Goal: Task Accomplishment & Management: Manage account settings

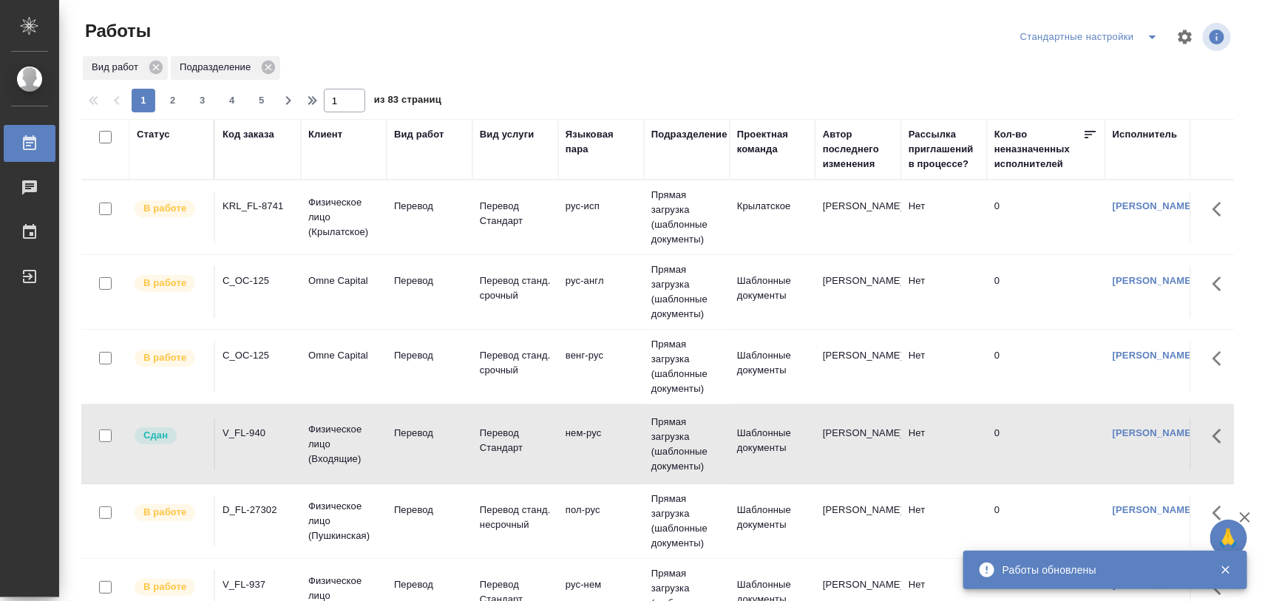
scroll to position [58, 0]
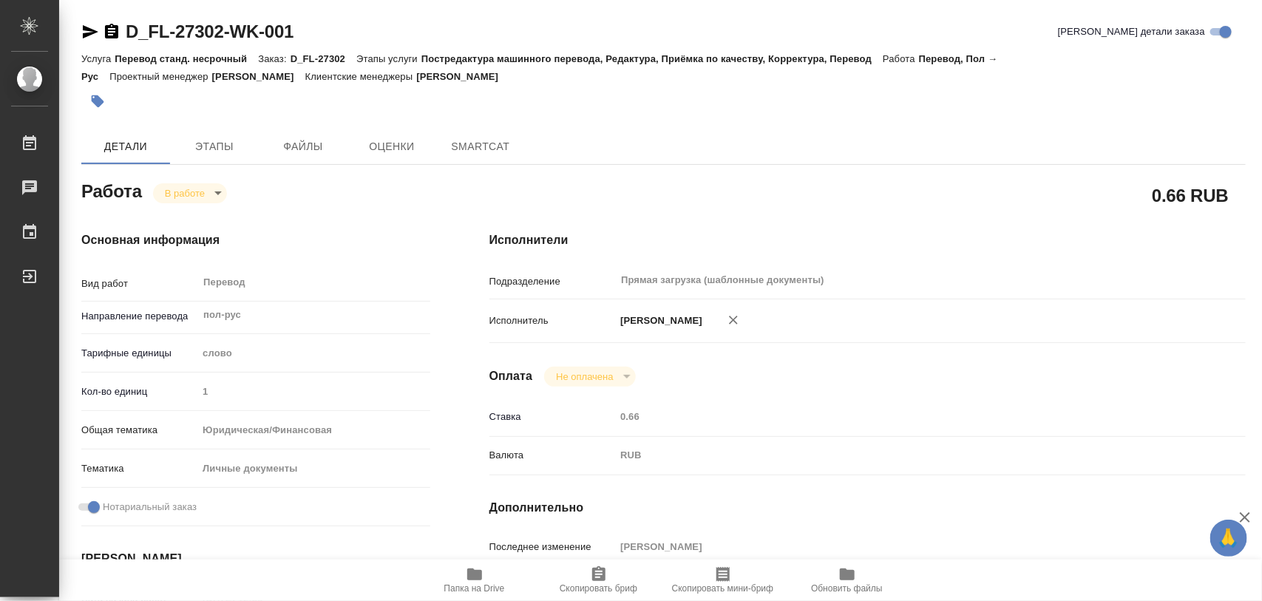
type textarea "x"
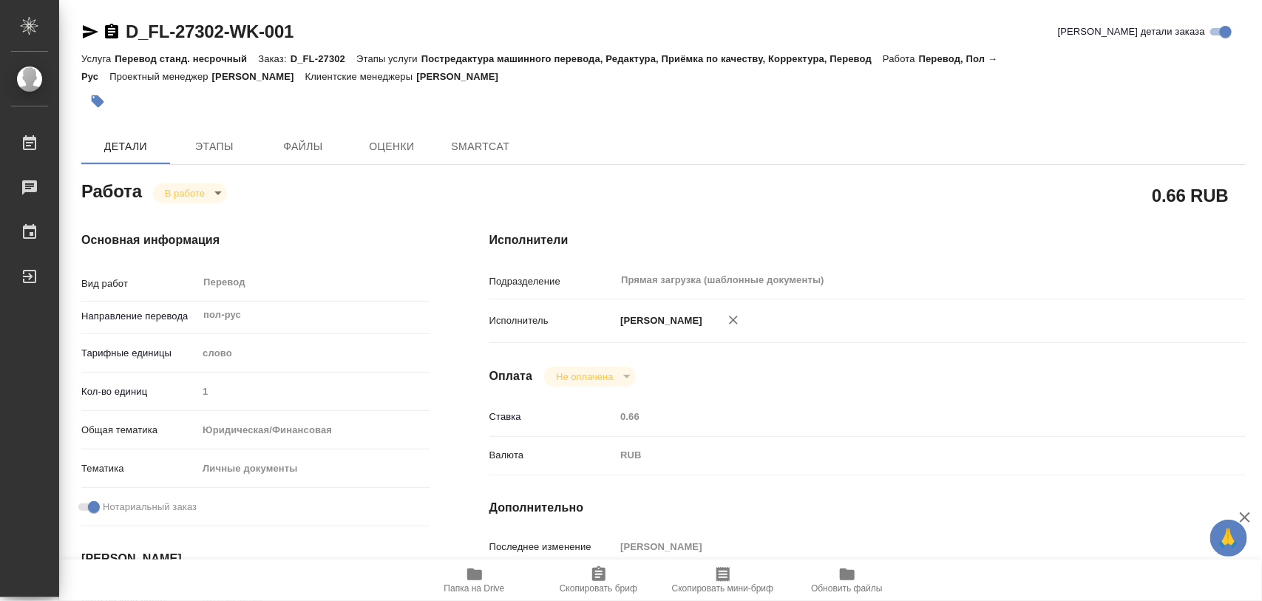
type textarea "x"
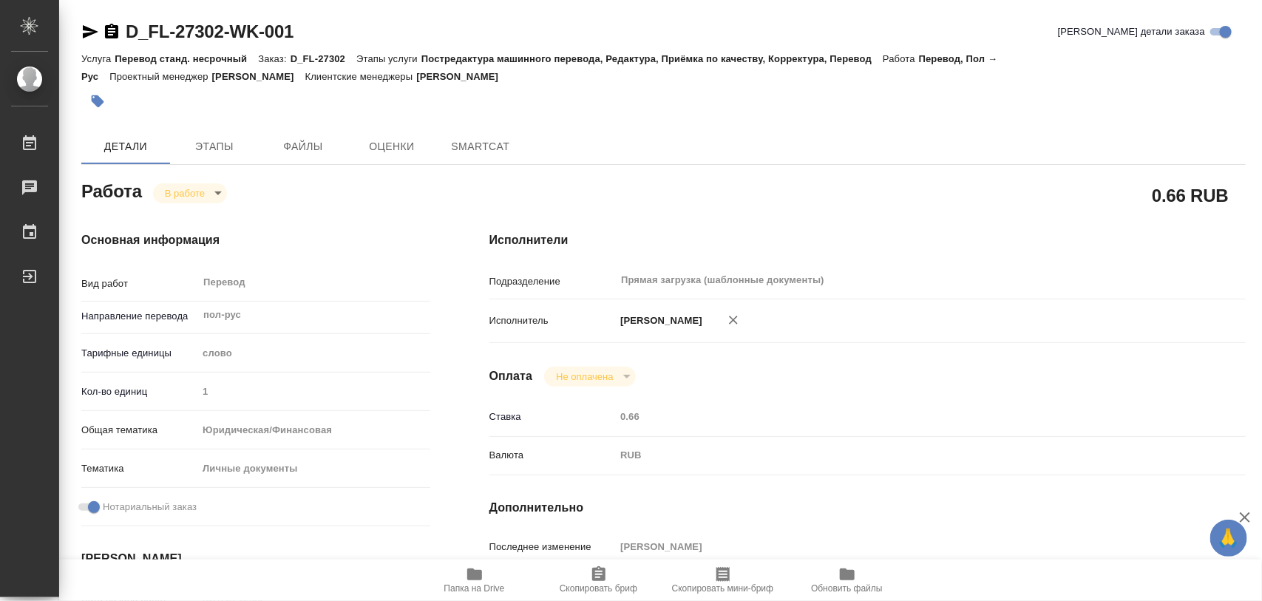
type textarea "x"
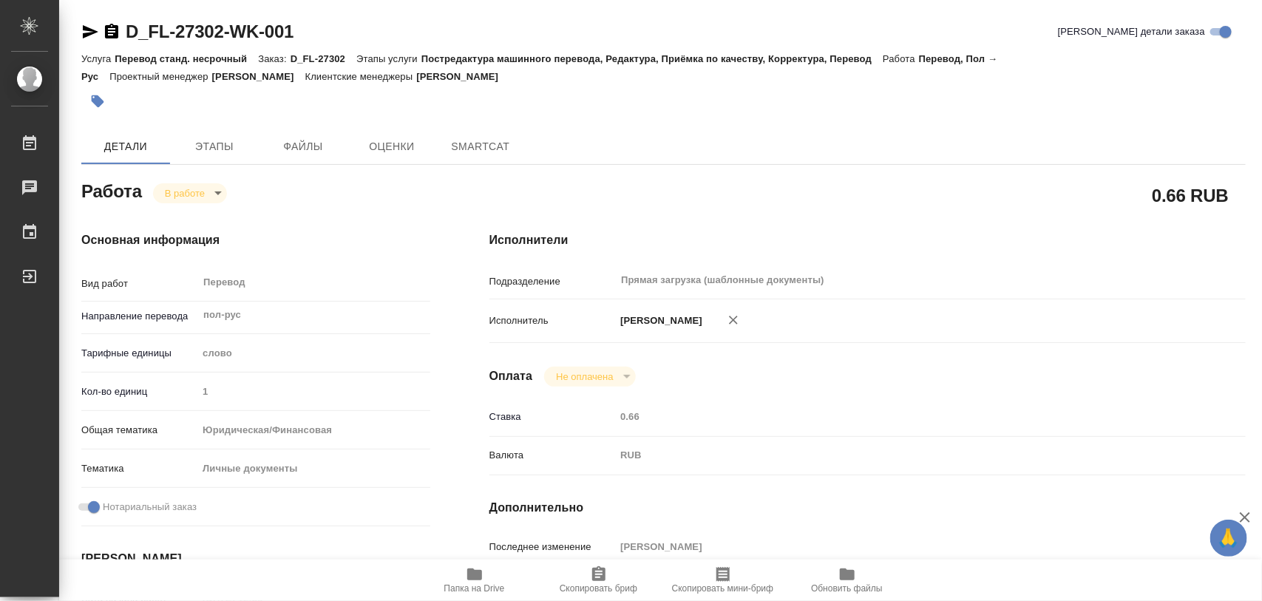
type textarea "x"
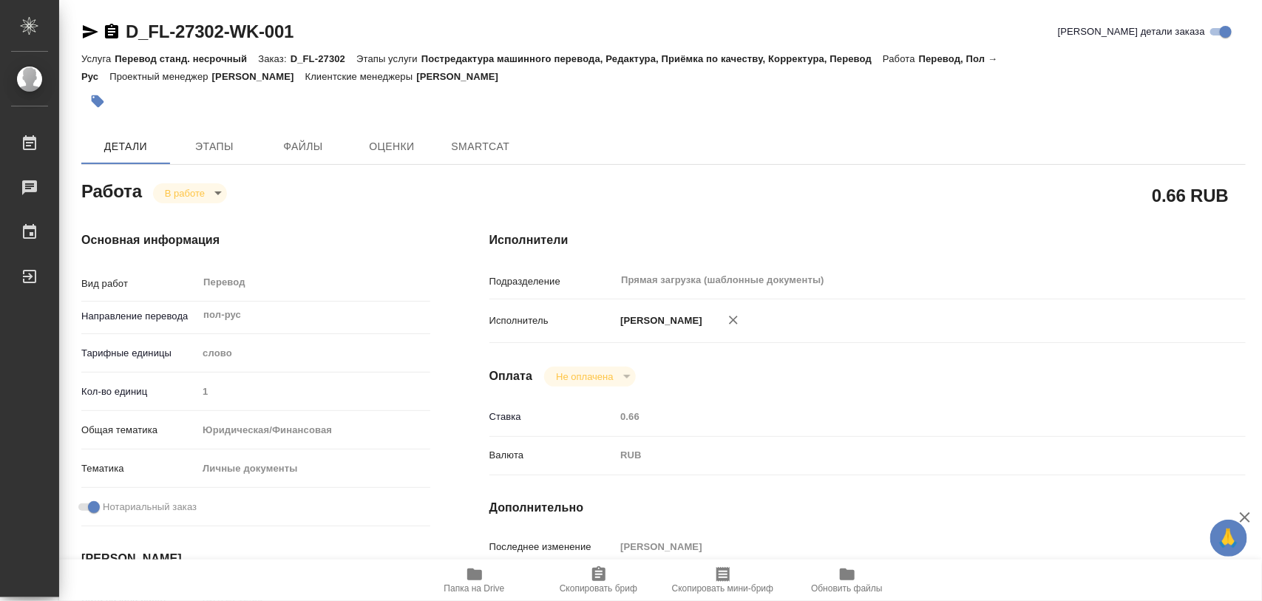
type textarea "x"
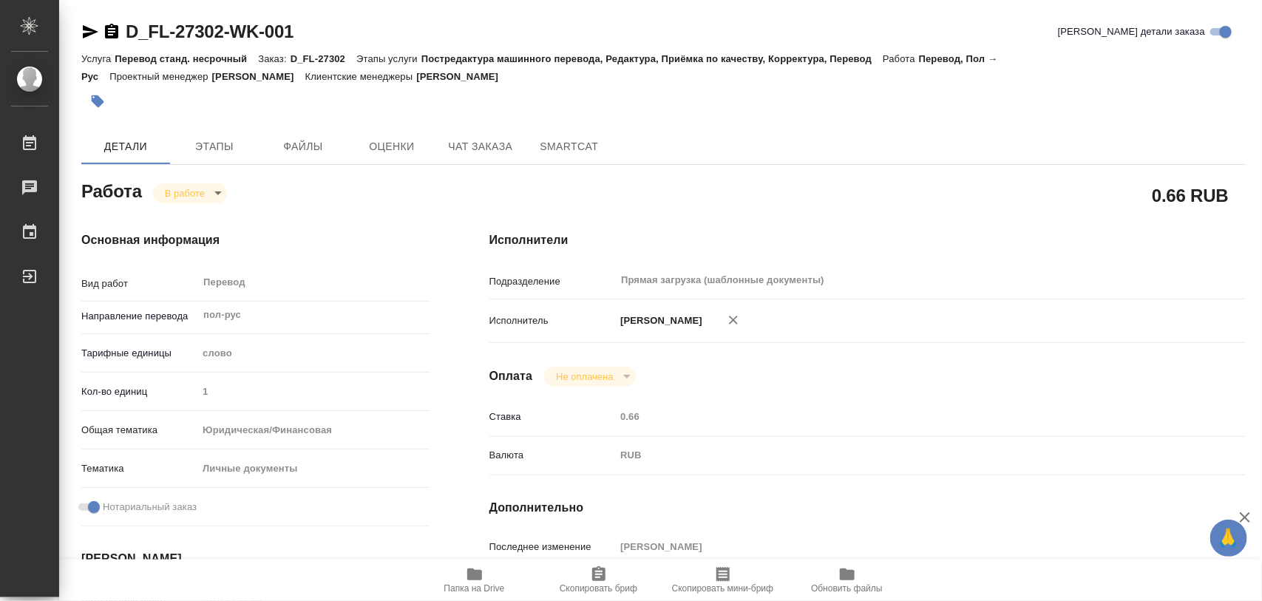
type textarea "x"
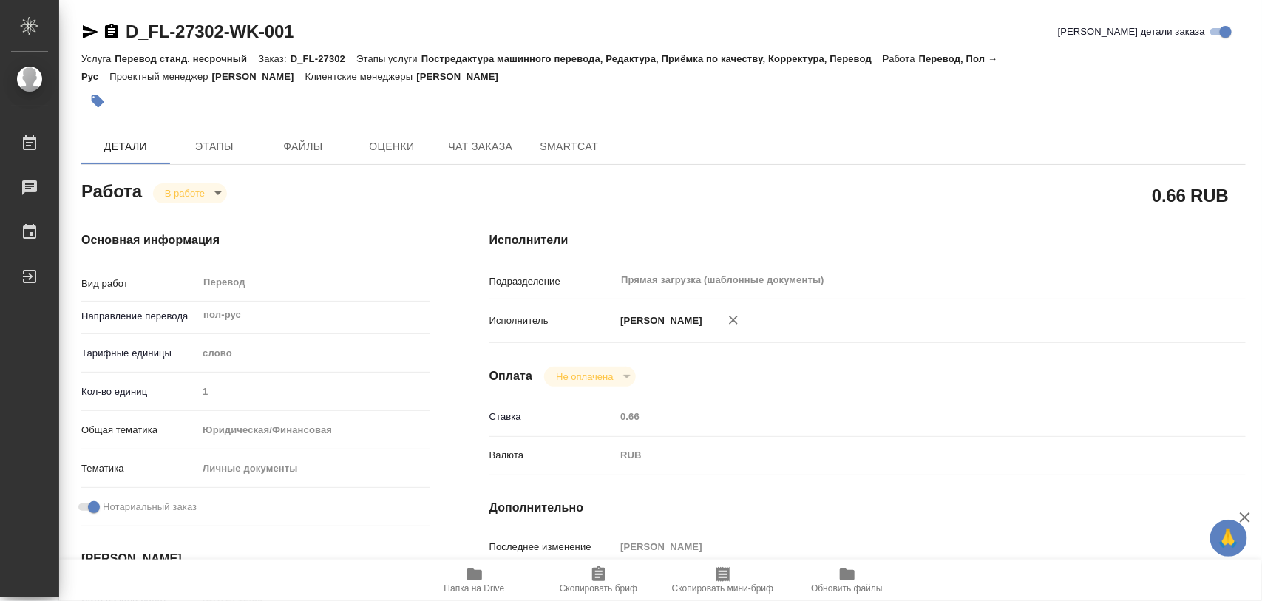
type textarea "x"
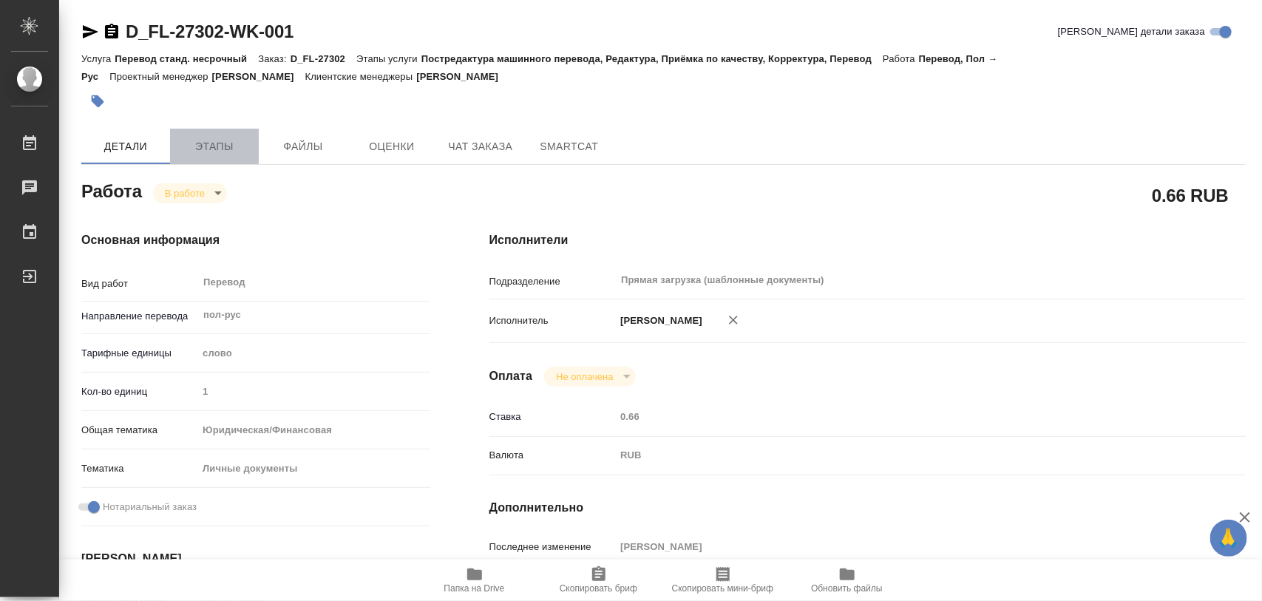
click at [224, 154] on span "Этапы" at bounding box center [214, 146] width 71 height 18
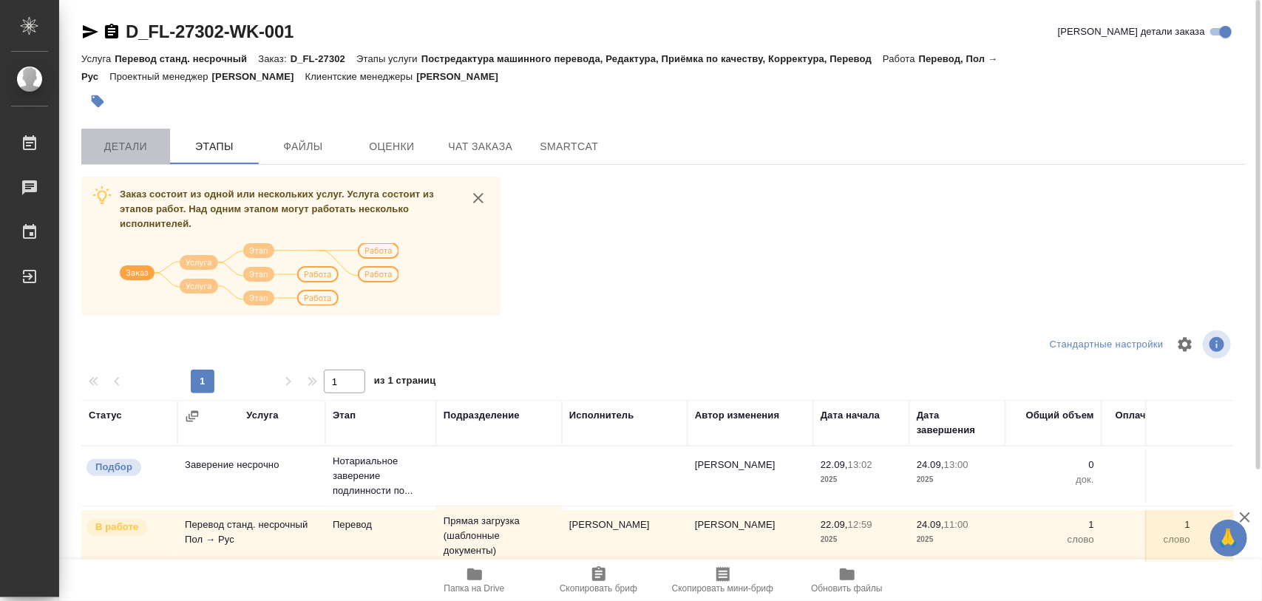
click at [109, 137] on span "Детали" at bounding box center [125, 146] width 71 height 18
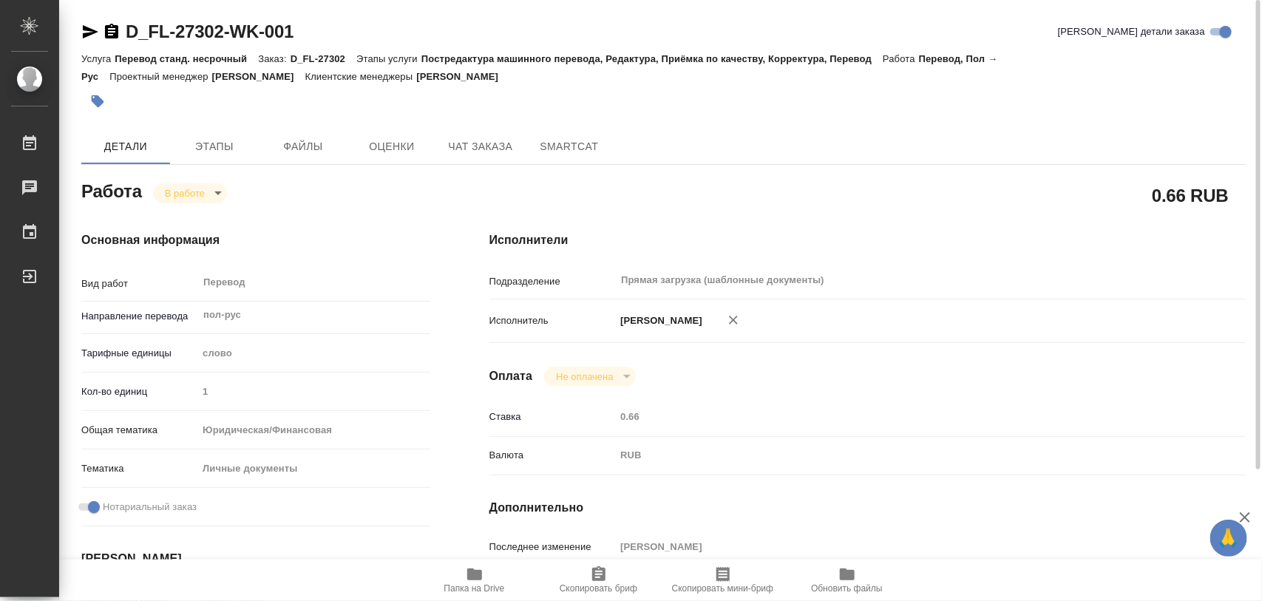
type textarea "x"
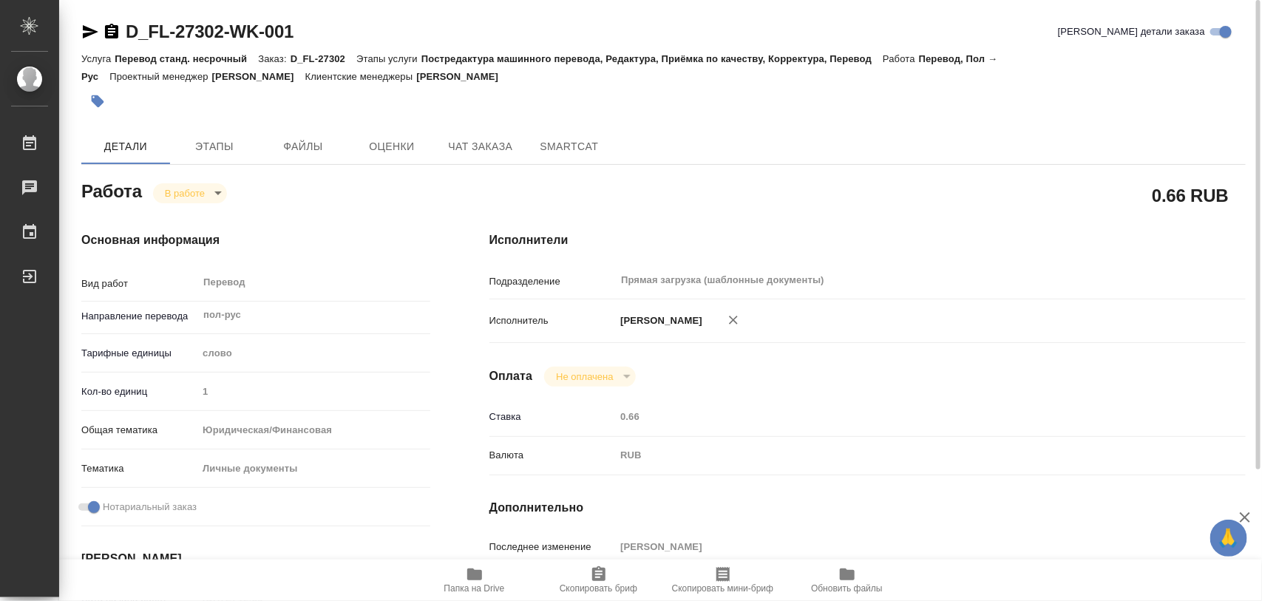
type textarea "x"
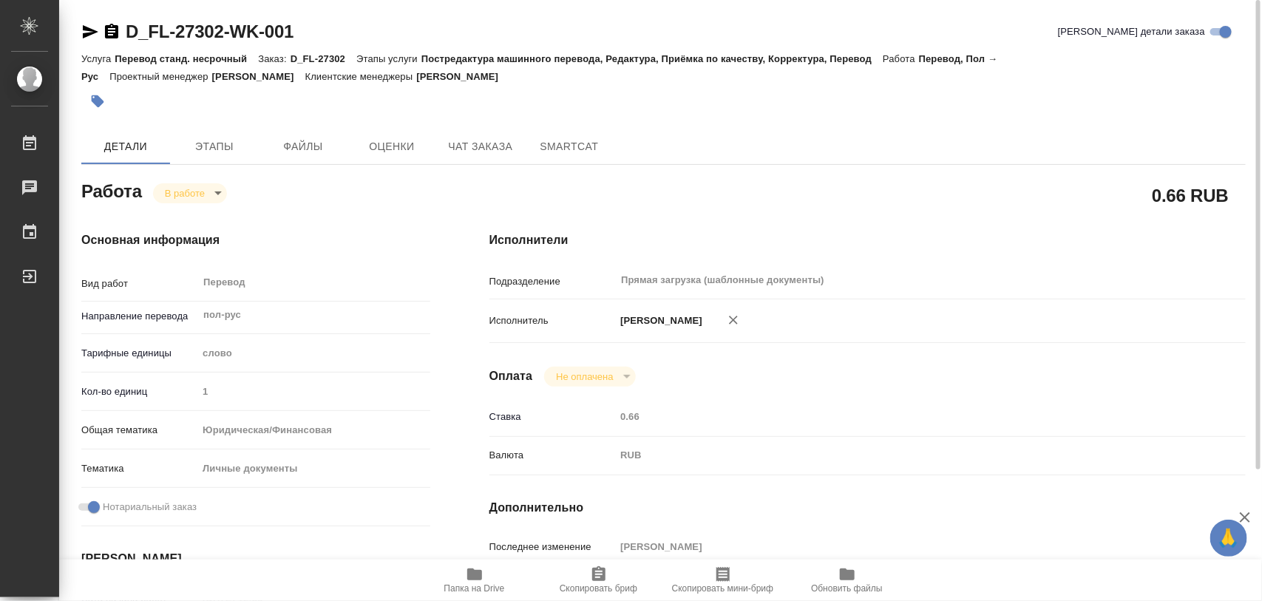
type textarea "x"
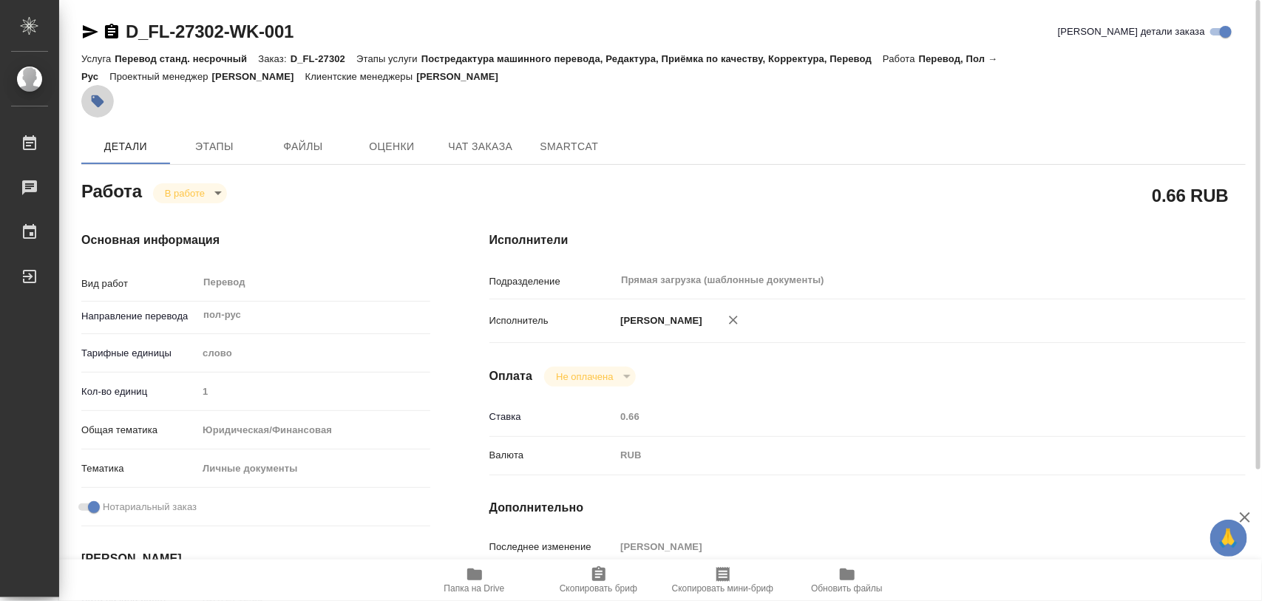
click at [103, 101] on icon "button" at bounding box center [97, 101] width 15 height 15
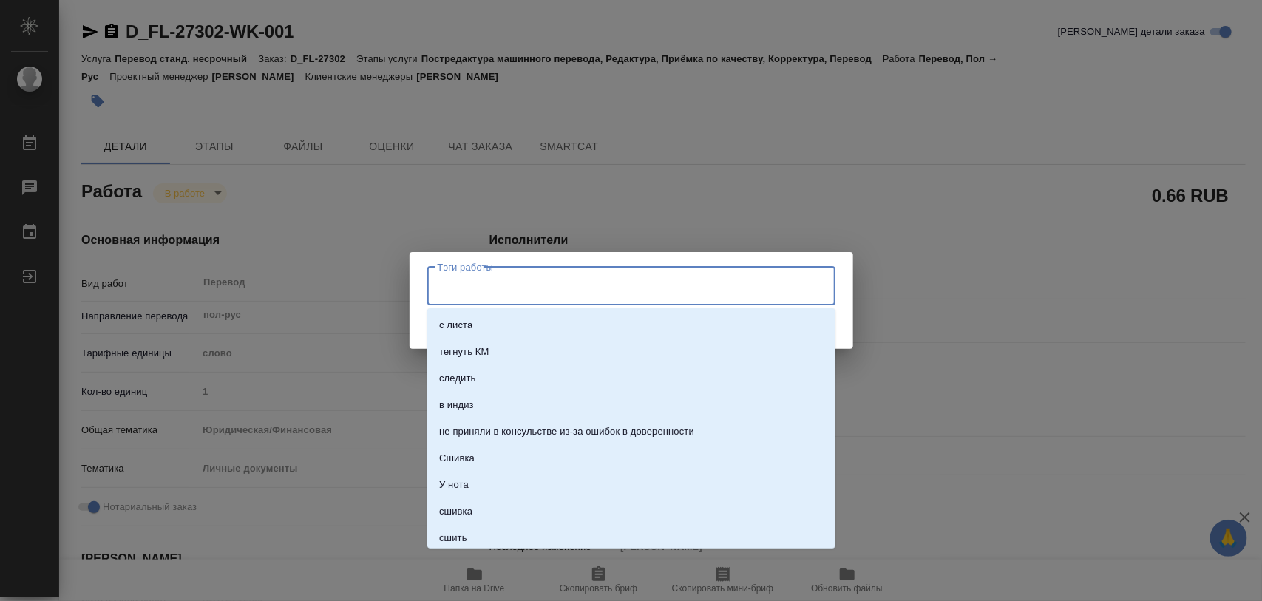
click at [486, 290] on input "Тэги работы" at bounding box center [617, 286] width 367 height 25
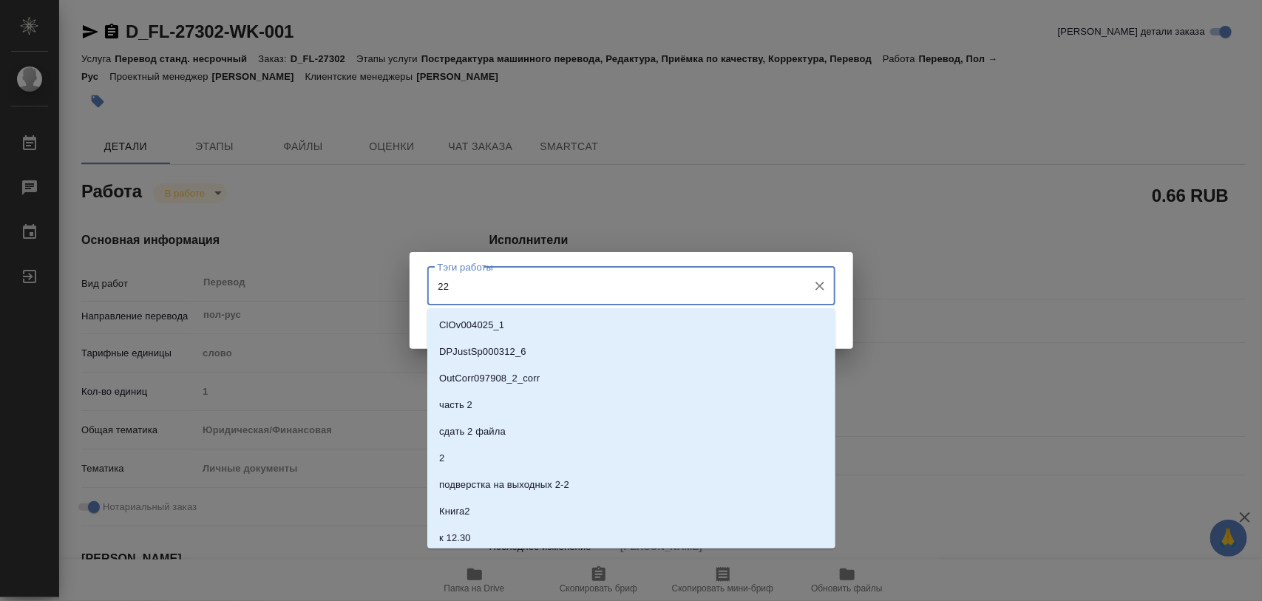
type input "225"
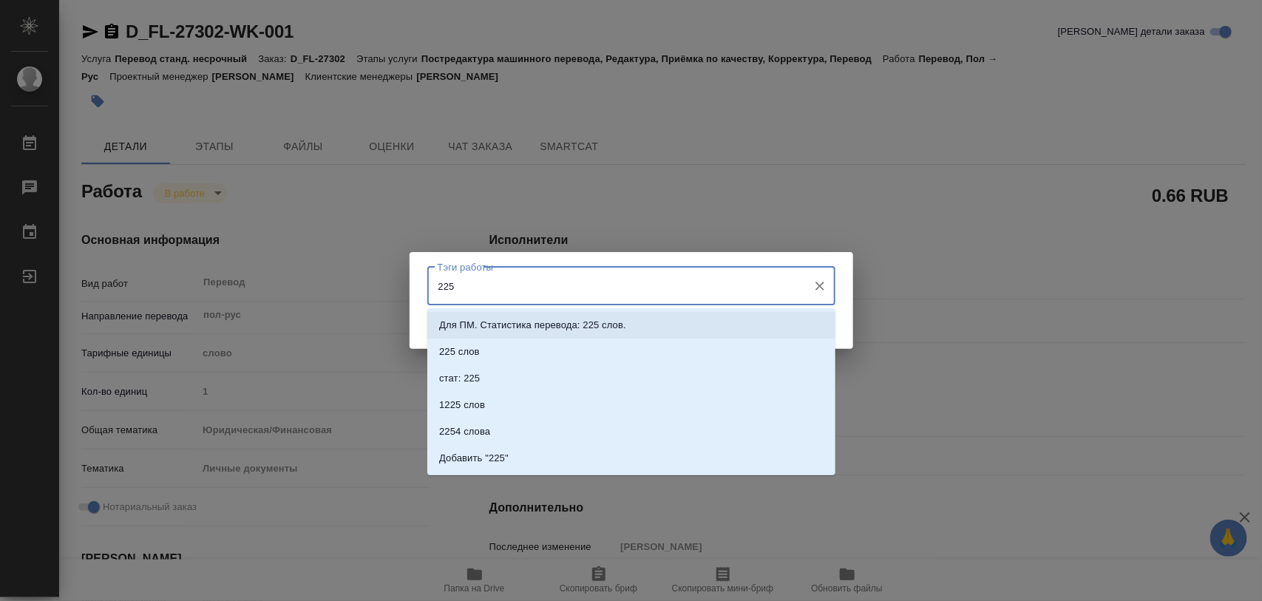
drag, startPoint x: 515, startPoint y: 320, endPoint x: 648, endPoint y: 338, distance: 133.5
click at [516, 320] on p "Для ПМ. Статистика перевода: 225 слов." at bounding box center [532, 325] width 187 height 15
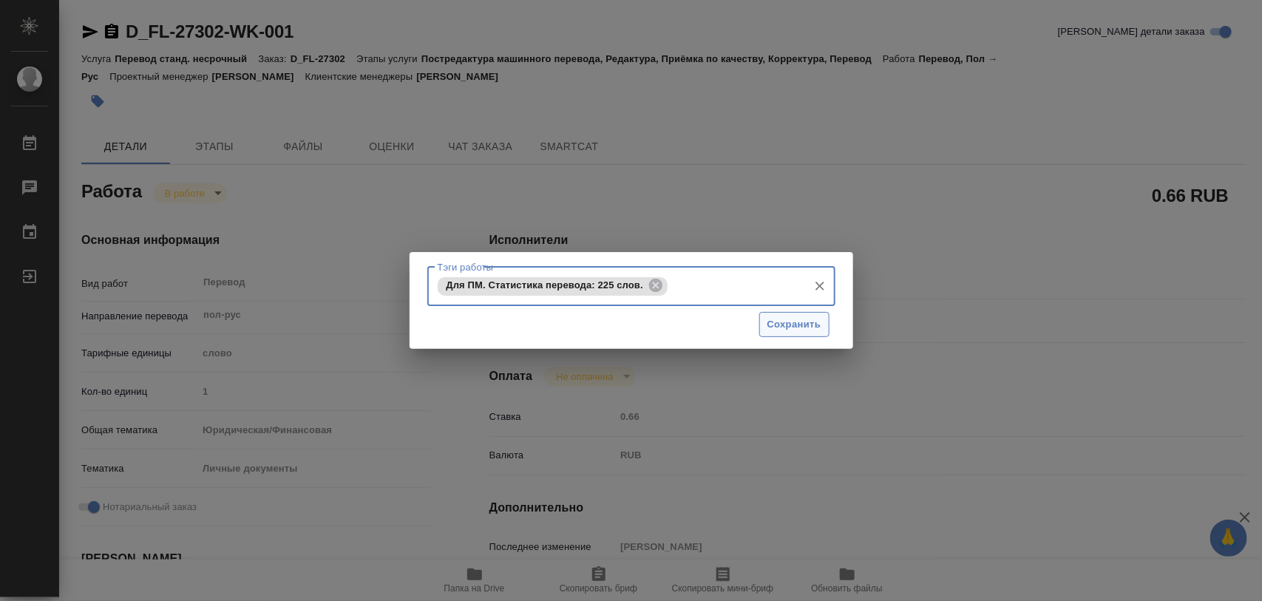
click at [822, 319] on button "Сохранить" at bounding box center [794, 325] width 70 height 26
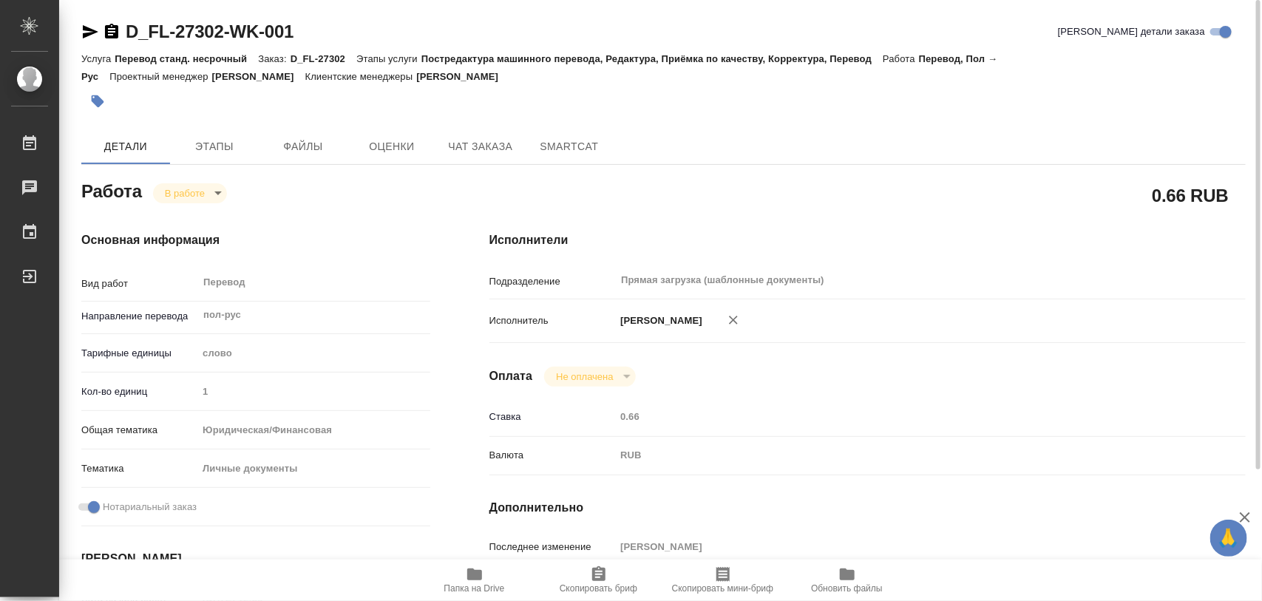
type input "inProgress"
type textarea "Перевод"
type textarea "x"
type input "пол-рус"
type input "5a8b1489cc6b4906c91bfd90"
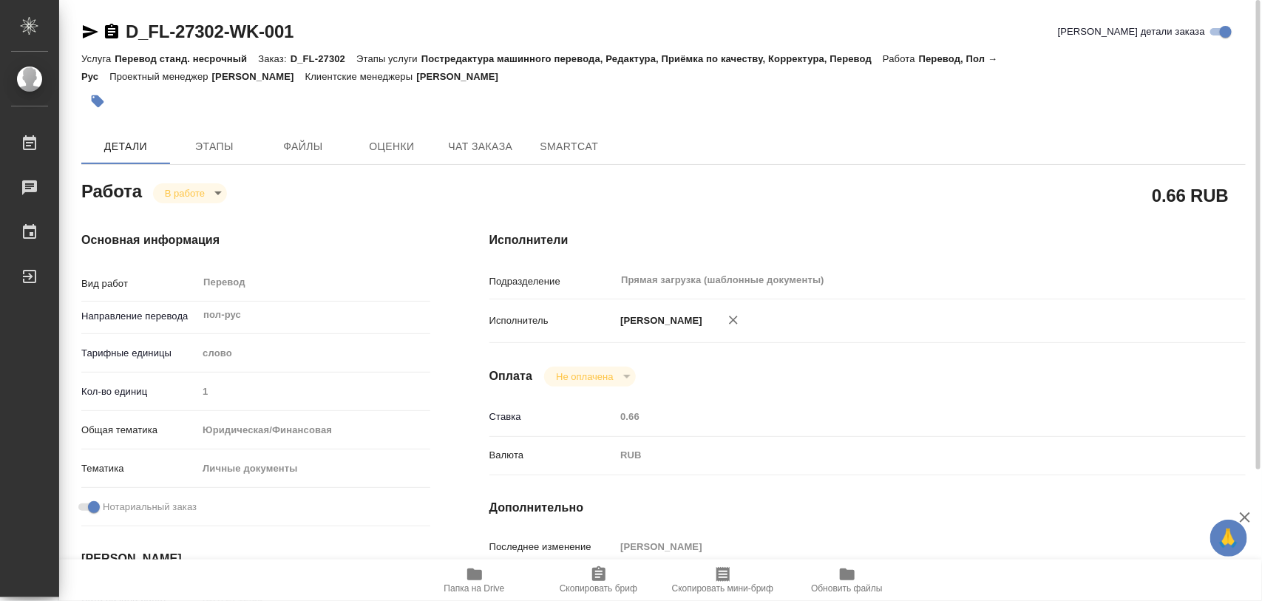
type input "1"
type input "yr-fn"
type input "5a8b8b956a9677013d343cfe"
checkbox input "true"
type input "22.09.2025 12:59"
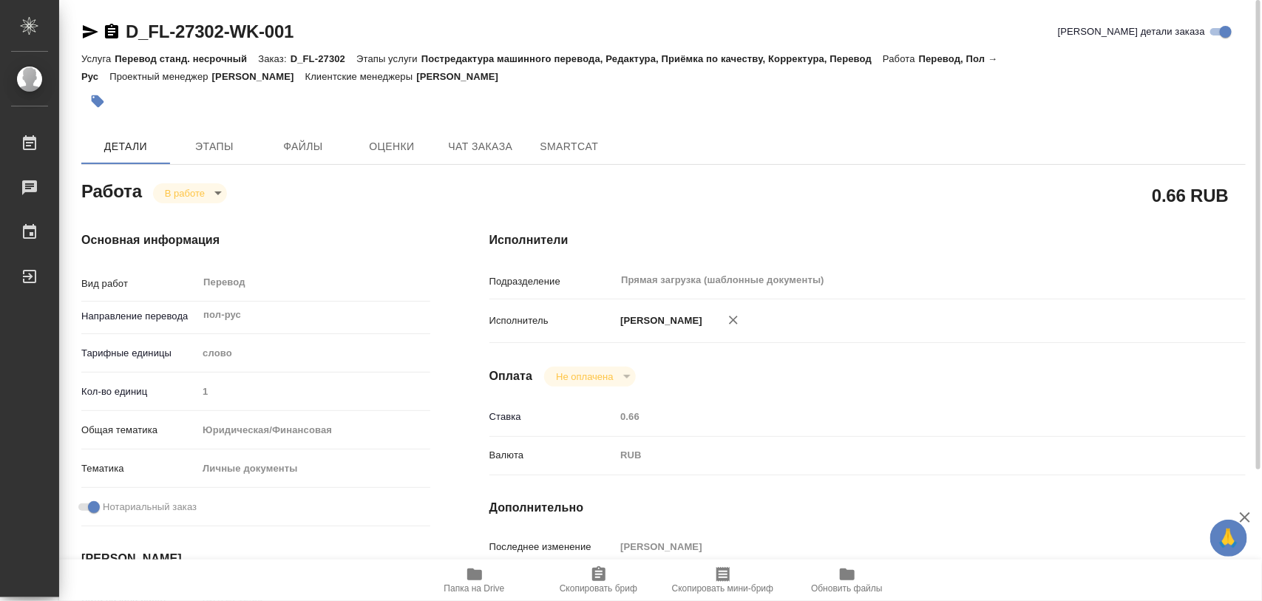
type input "22.09.2025 13:08"
type input "24.09.2025 11:00"
type input "Прямая загрузка (шаблонные документы)"
type input "notPayed"
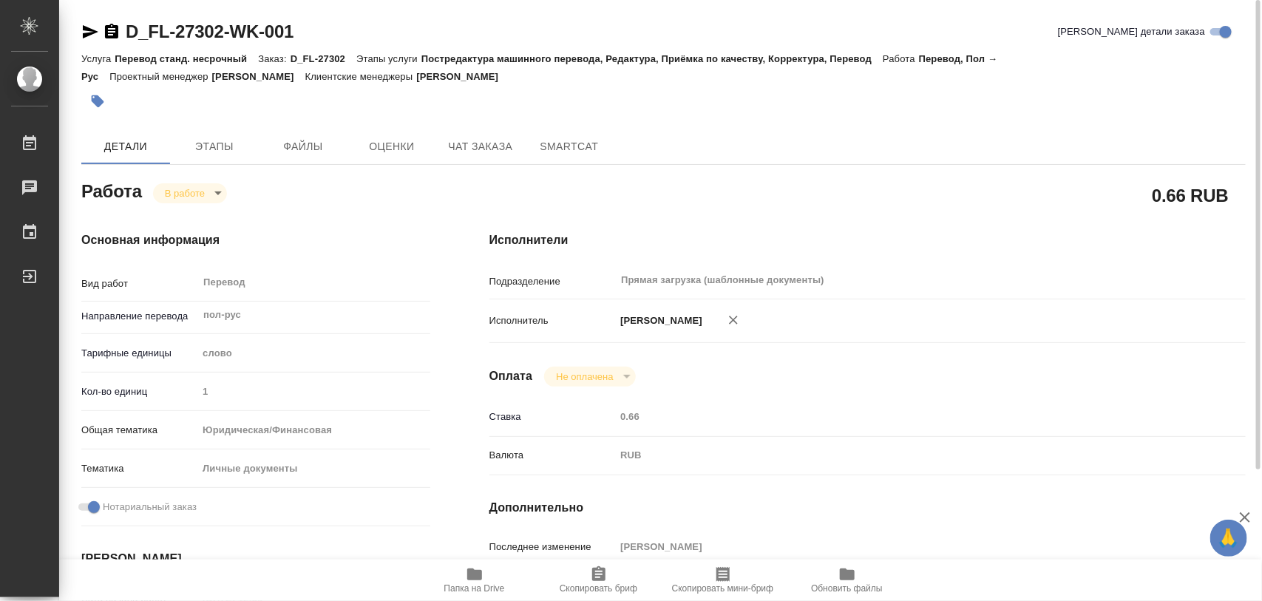
type input "0.66"
type input "RUB"
type input "[PERSON_NAME]"
type textarea "x"
type textarea "/Clients/FL_D/Orders/D_FL-27302/Translated/D_FL-27302-WK-001"
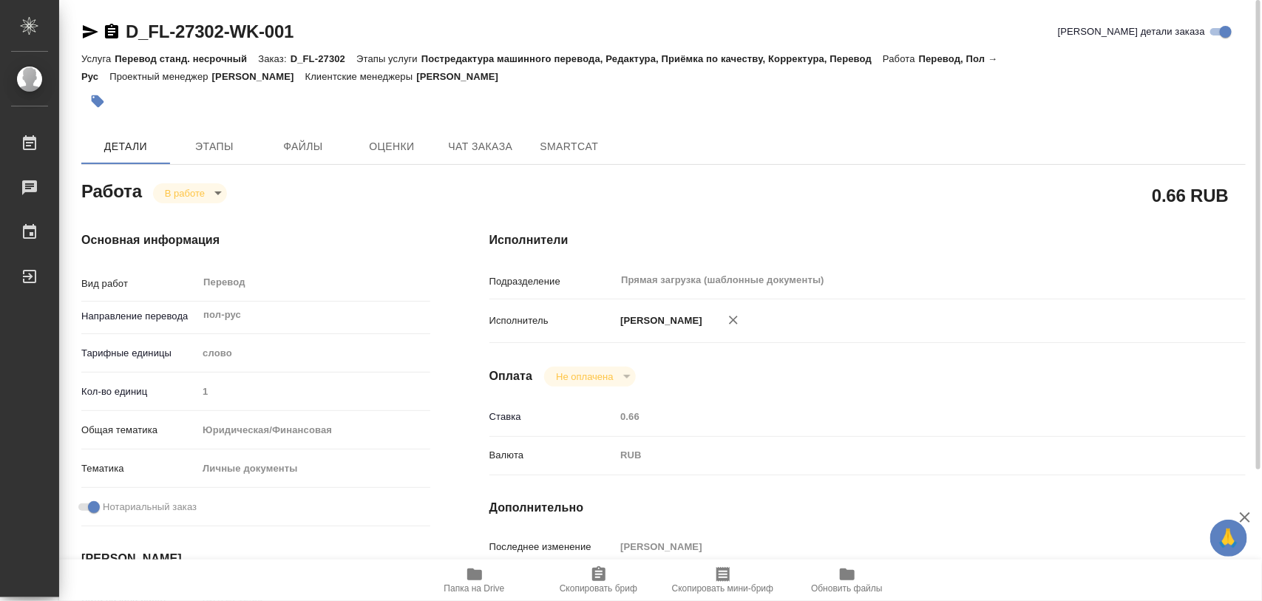
type textarea "x"
type input "D_FL-27302"
type input "Перевод станд. несрочный"
type input "Постредактура машинного перевода, Редактура, Приёмка по качеству, Корректура, П…"
type input "Булахова Елена"
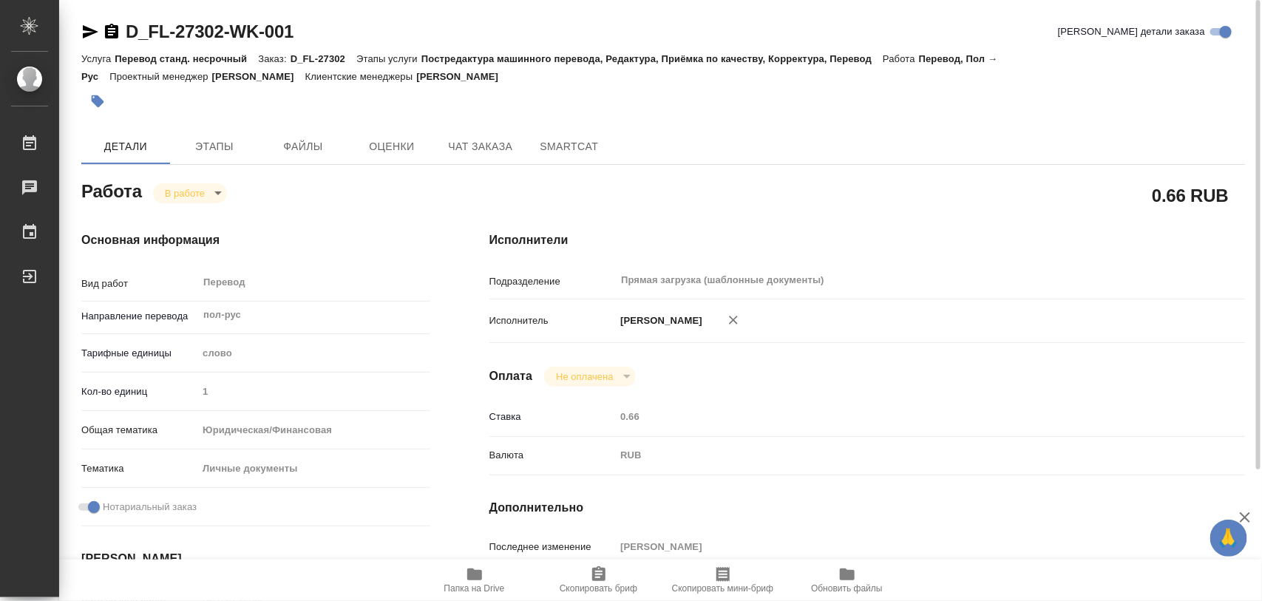
type input "/Clients/FL_D/Orders/D_FL-27302"
type textarea "x"
type textarea "см. папку reference -написание фио и место рождения Березовка"
type textarea "x"
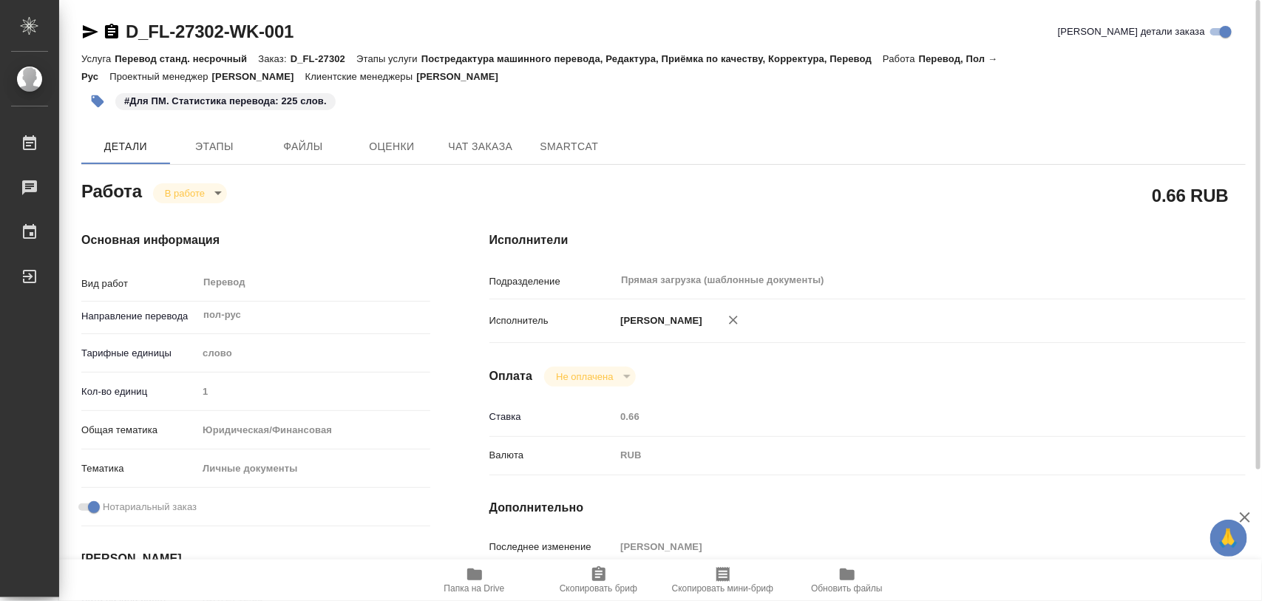
type textarea "x"
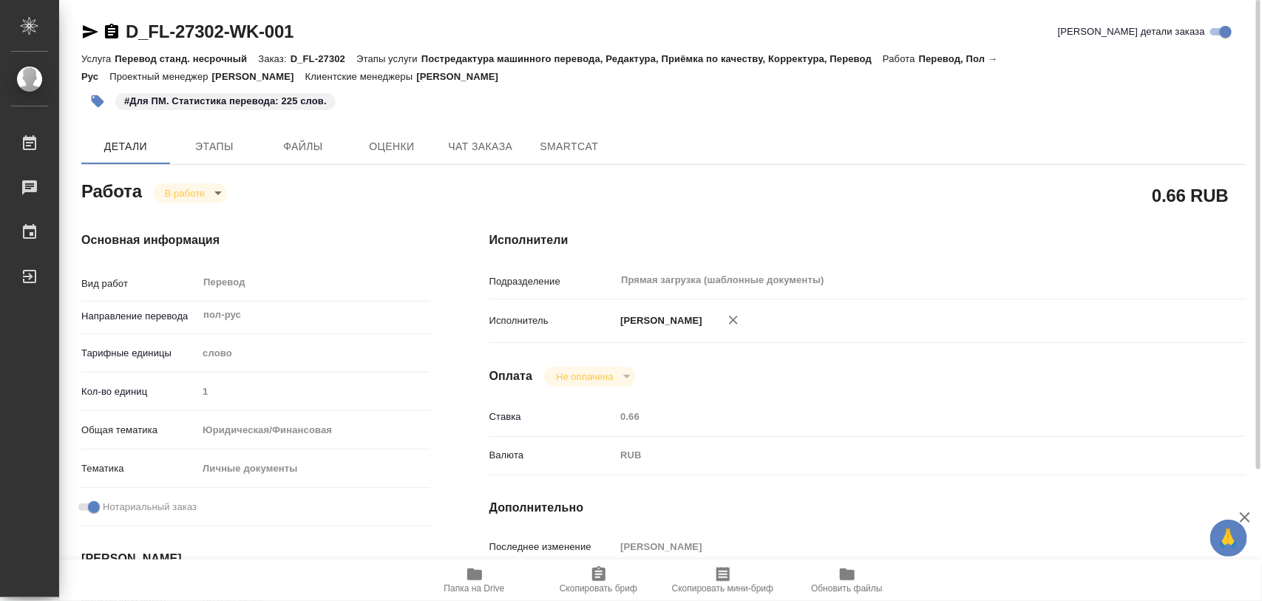
type textarea "x"
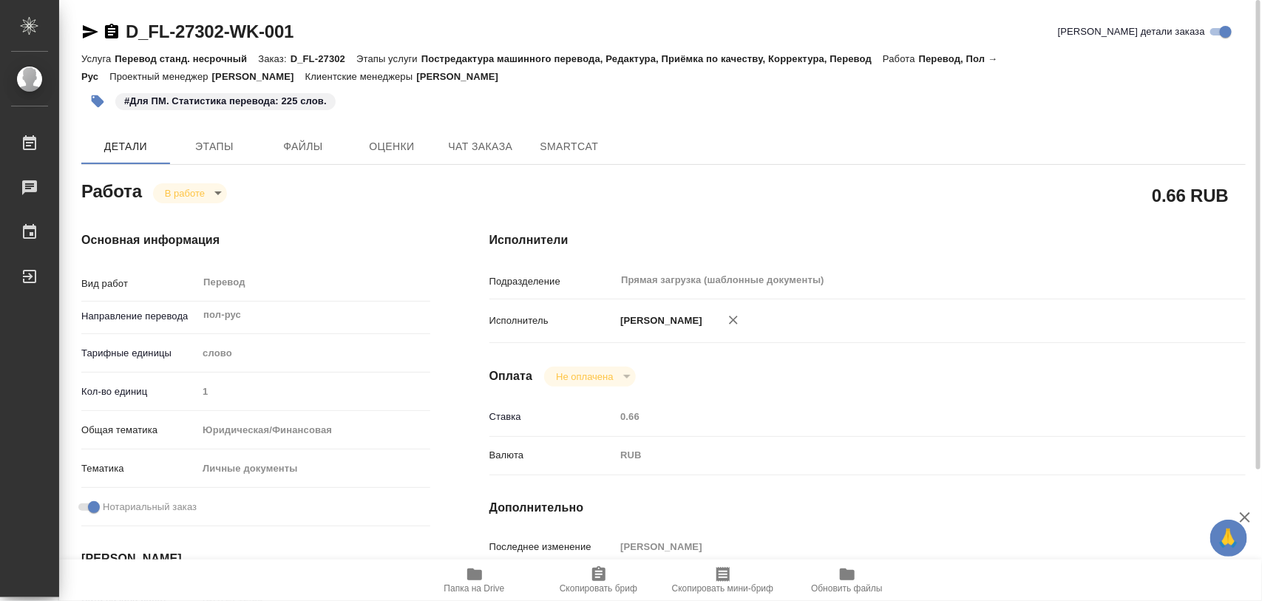
type textarea "x"
click at [472, 578] on icon "button" at bounding box center [474, 574] width 15 height 12
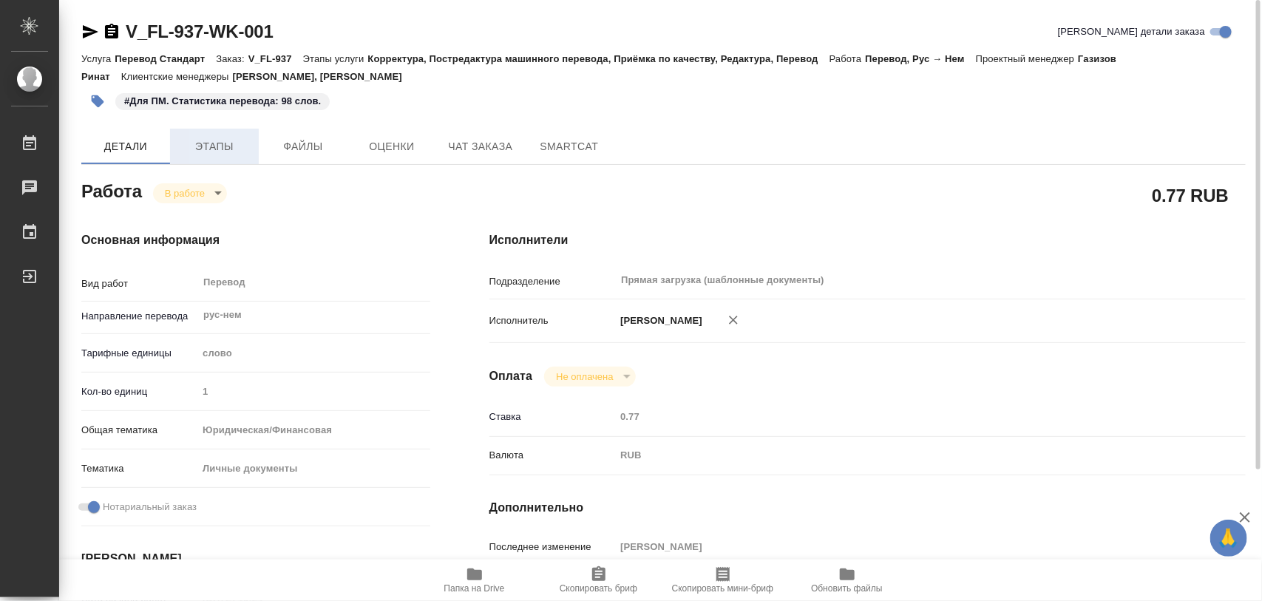
click at [208, 152] on span "Этапы" at bounding box center [214, 146] width 71 height 18
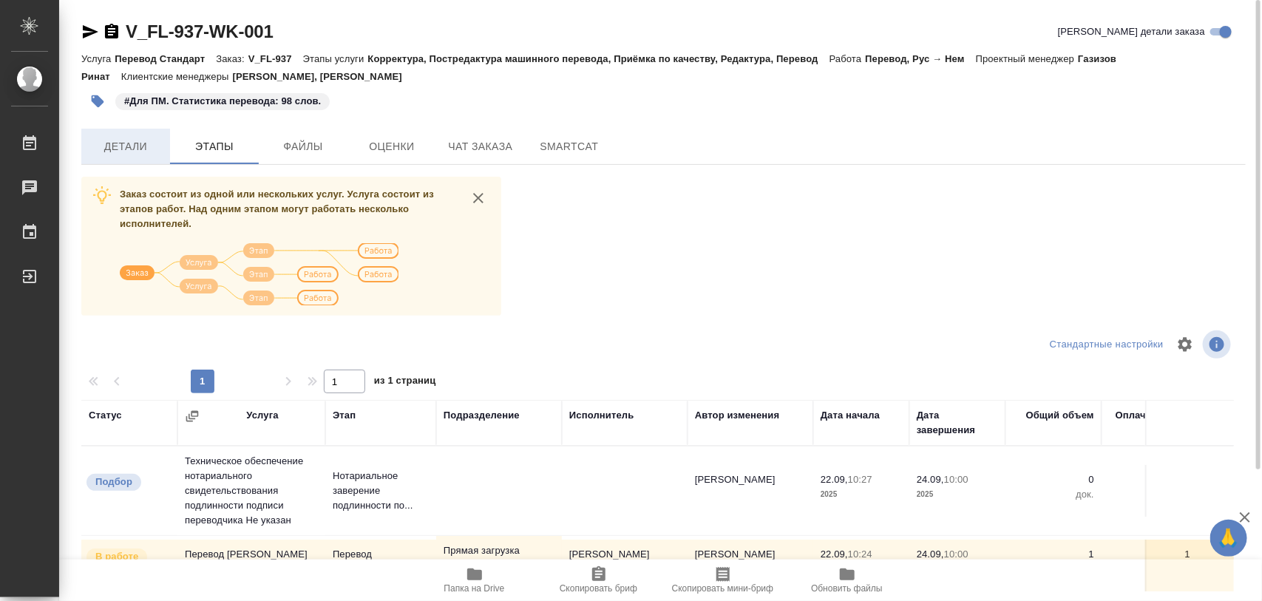
click at [122, 138] on span "Детали" at bounding box center [125, 146] width 71 height 18
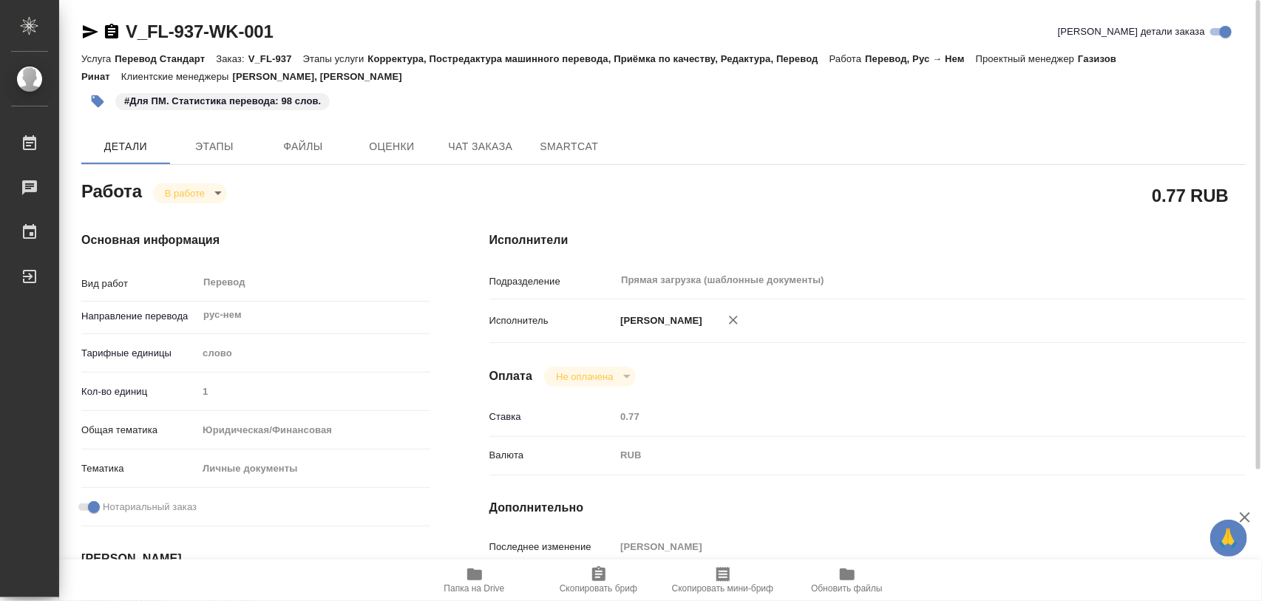
type textarea "x"
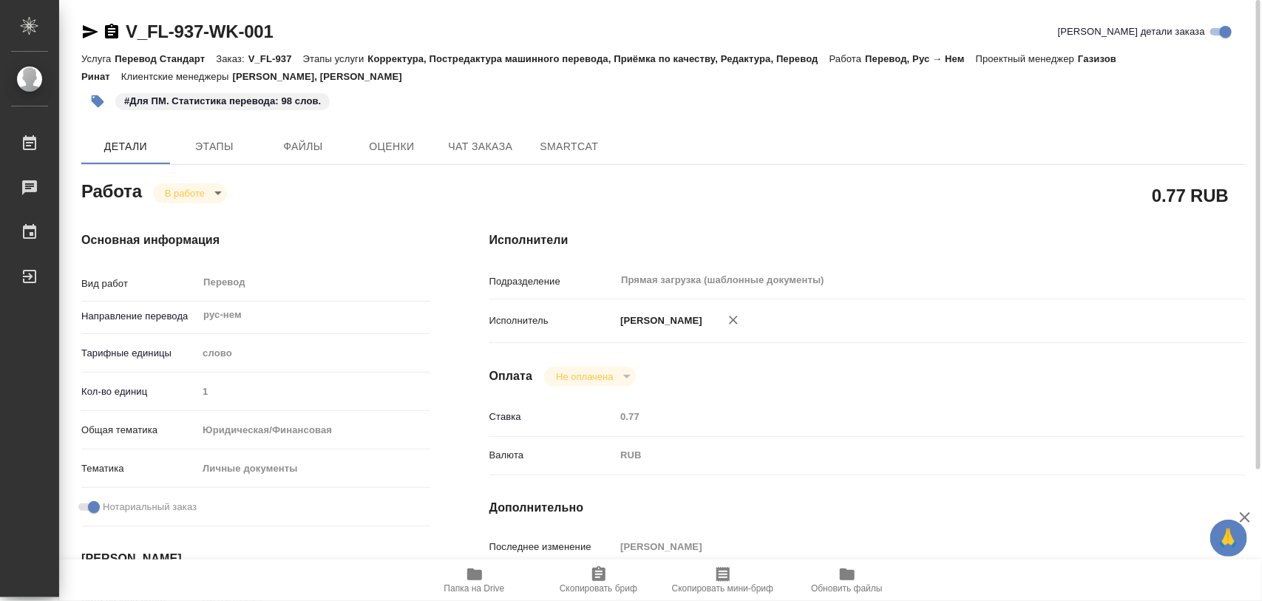
type textarea "x"
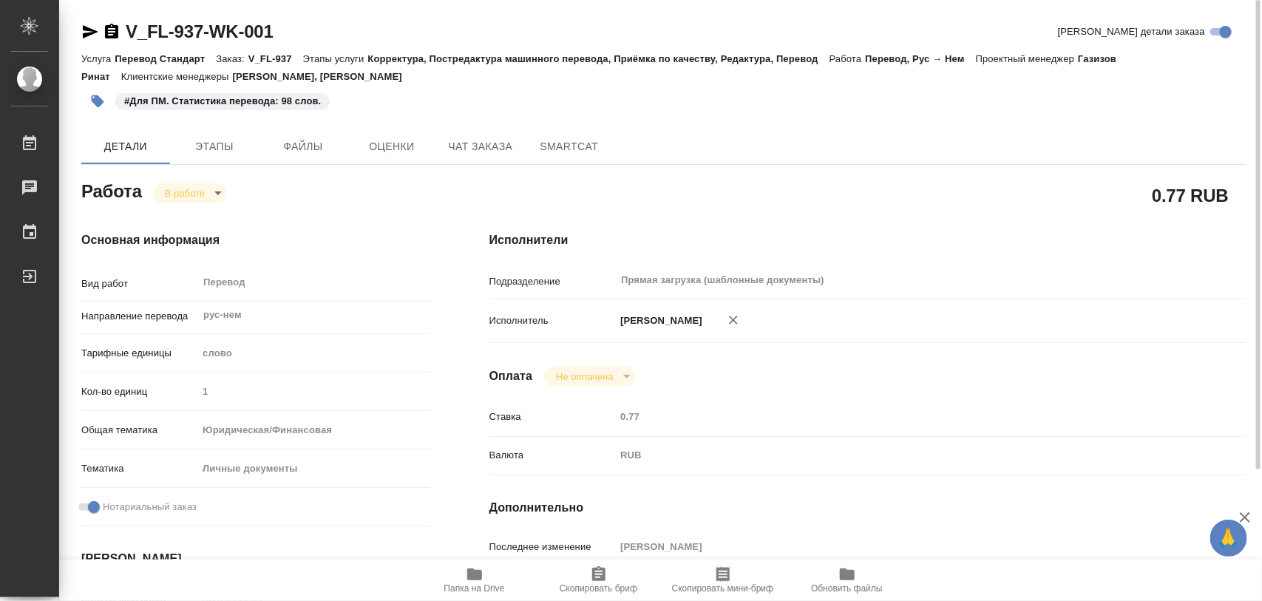
type textarea "x"
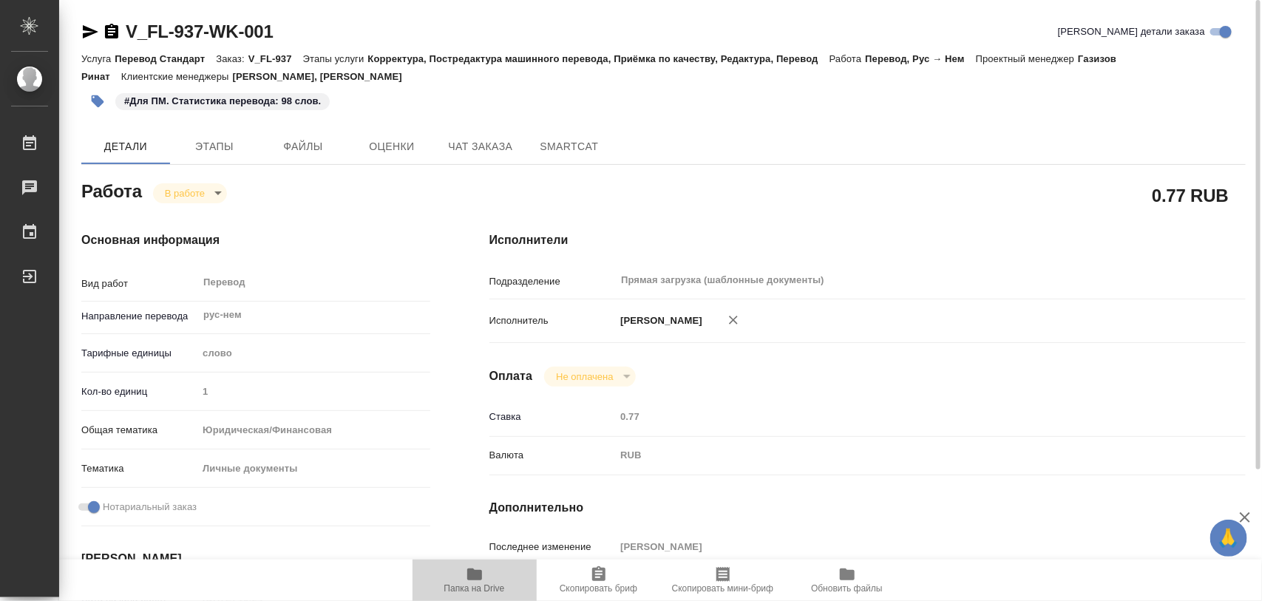
click at [472, 577] on icon "button" at bounding box center [474, 574] width 15 height 12
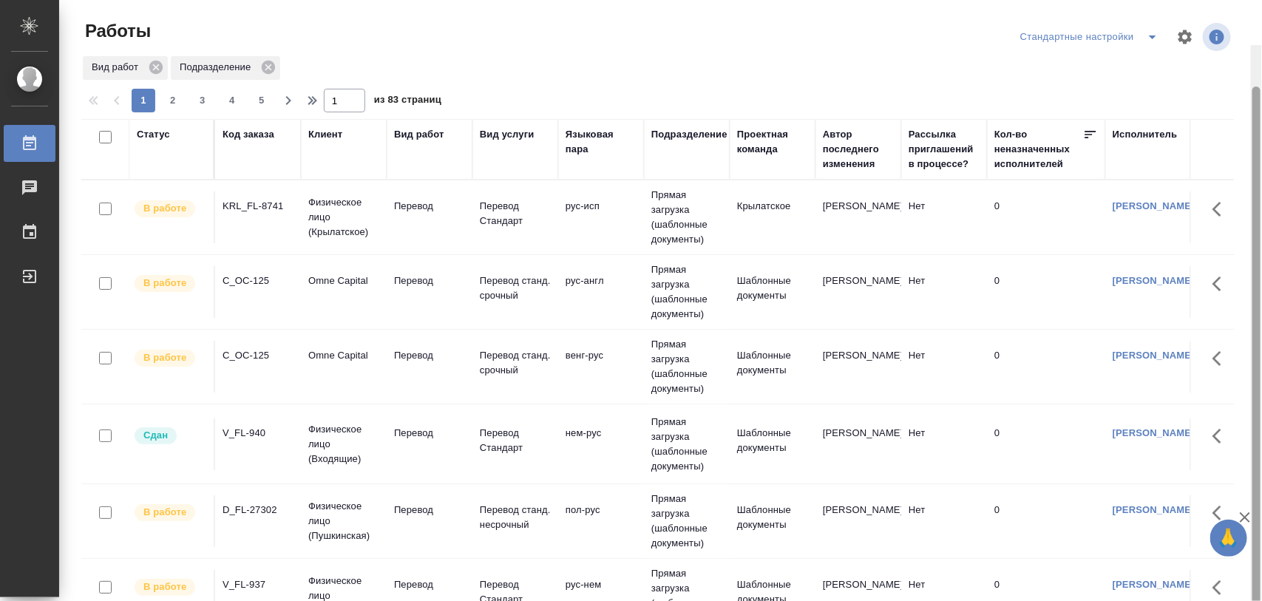
drag, startPoint x: 1258, startPoint y: 134, endPoint x: 1248, endPoint y: 37, distance: 97.4
click at [1248, 37] on div "Работы Стандартные настройки Вид работ Подразделение 1 2 3 4 5 1 из 83 страниц …" at bounding box center [660, 300] width 1203 height 601
click at [1141, 41] on span "split button" at bounding box center [1152, 37] width 22 height 18
click at [1117, 63] on li "Meine Bestellungen" at bounding box center [1092, 67] width 151 height 24
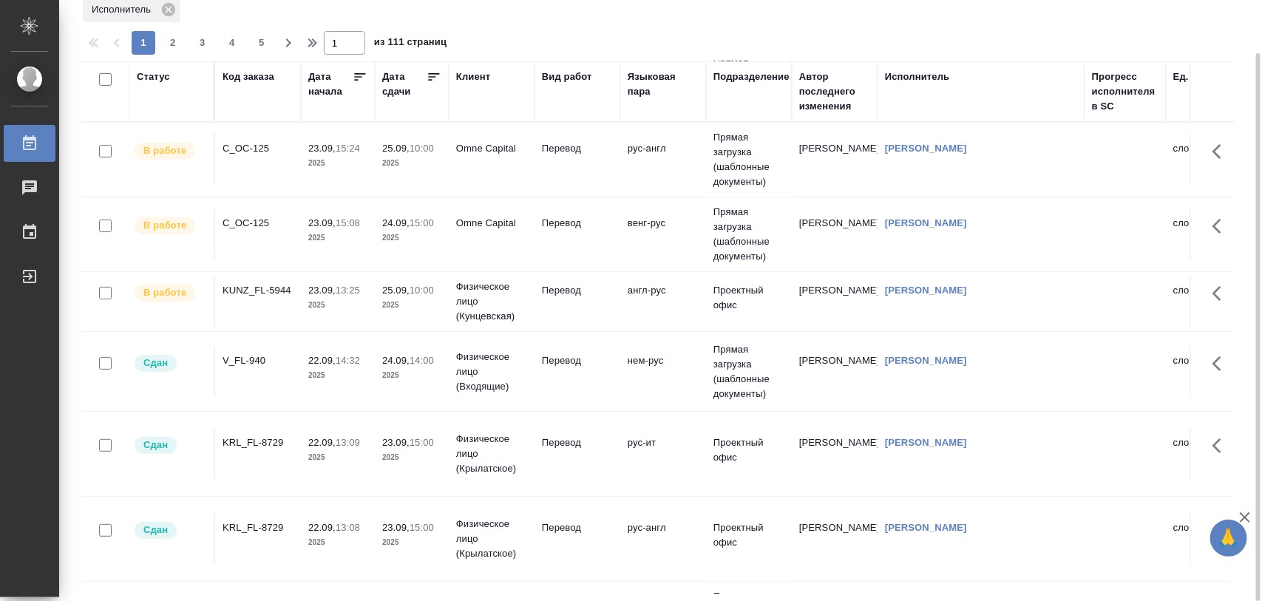
scroll to position [92, 0]
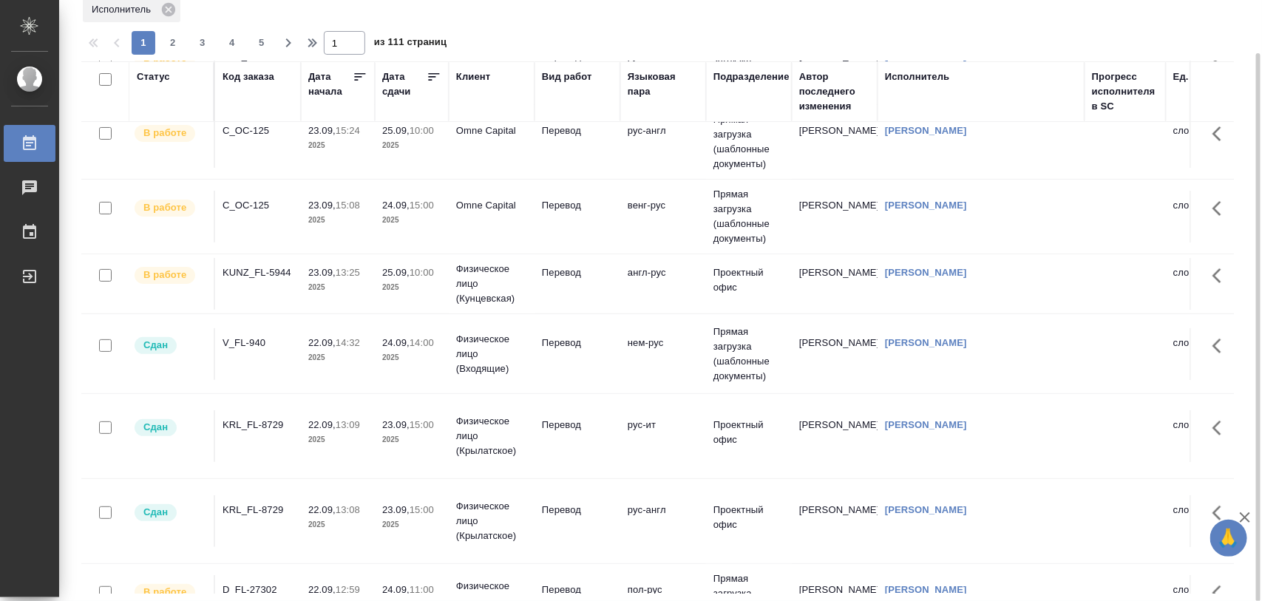
click at [266, 424] on div "KRL_FL-8729" at bounding box center [258, 425] width 71 height 15
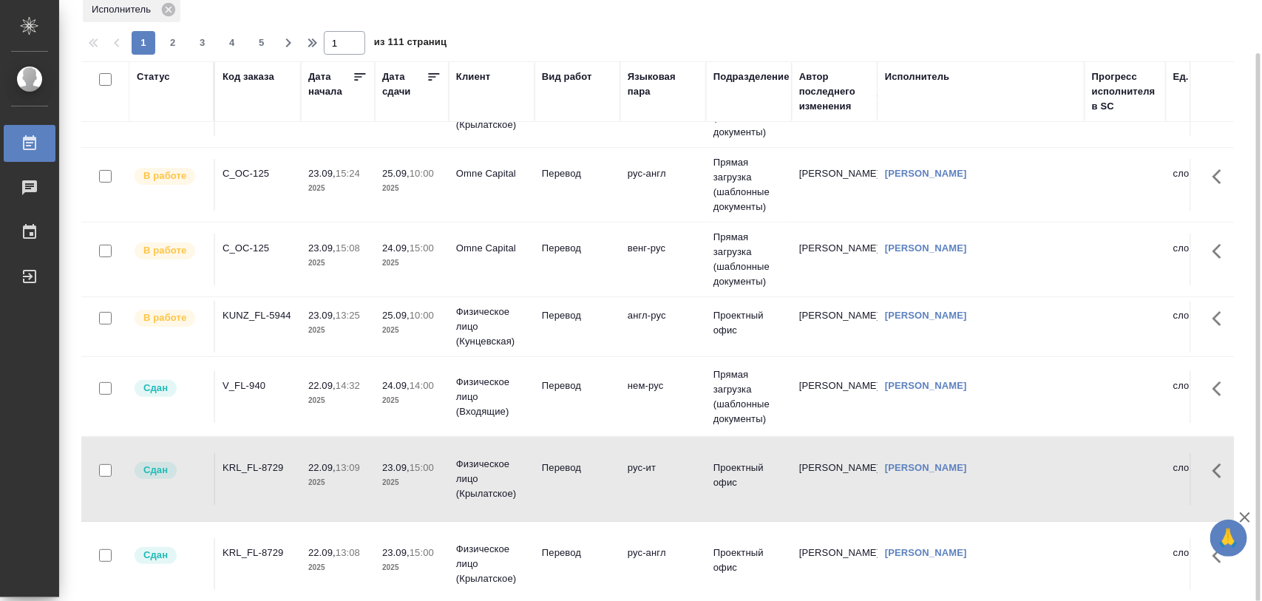
scroll to position [0, 0]
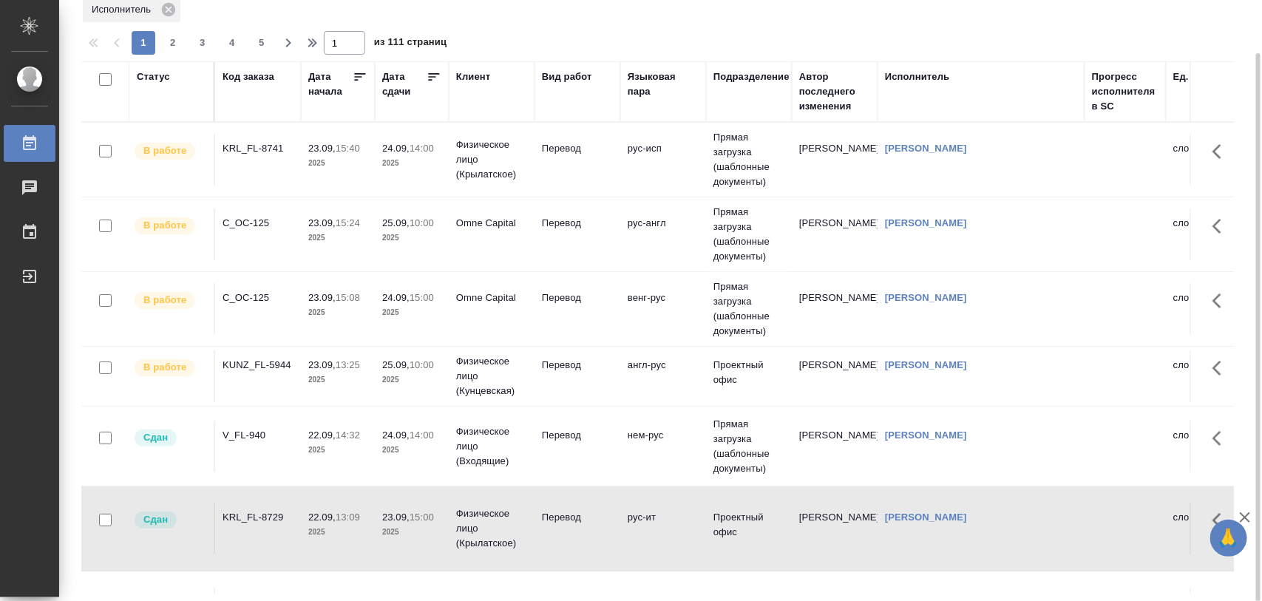
click at [260, 436] on div "V_FL-940" at bounding box center [258, 435] width 71 height 15
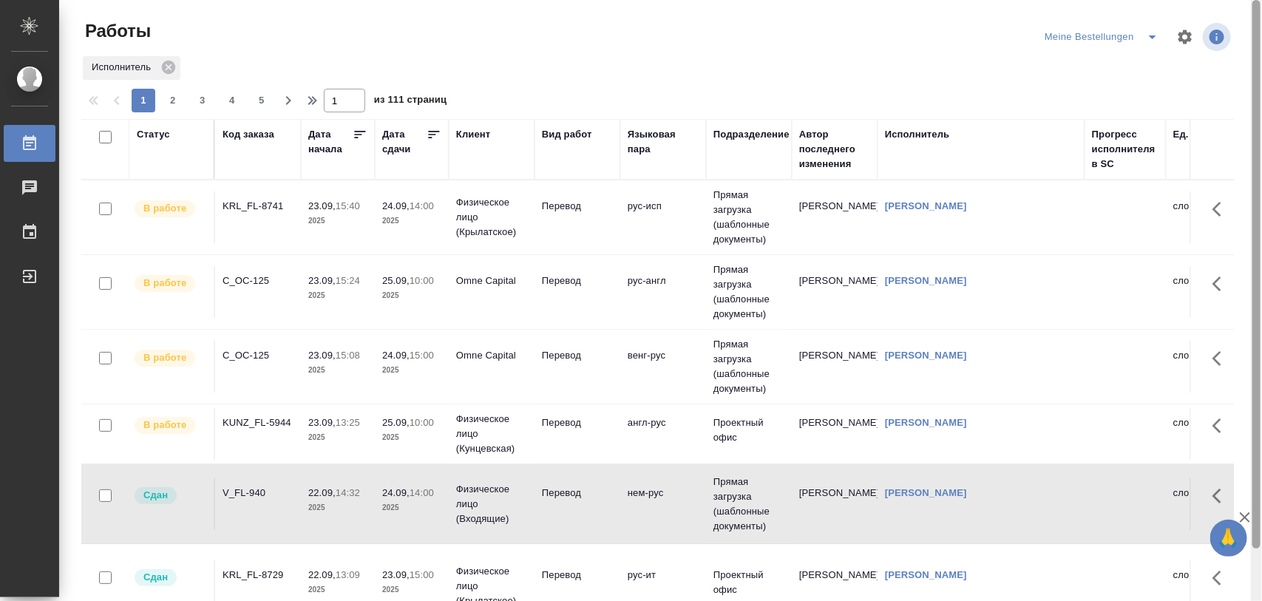
drag, startPoint x: 1258, startPoint y: 163, endPoint x: 1260, endPoint y: 48, distance: 114.6
click at [1261, 50] on div at bounding box center [1256, 301] width 11 height 602
click at [1148, 37] on icon "split button" at bounding box center [1153, 37] width 18 height 18
click at [1077, 60] on li "Стандартные настройки" at bounding box center [1104, 67] width 142 height 24
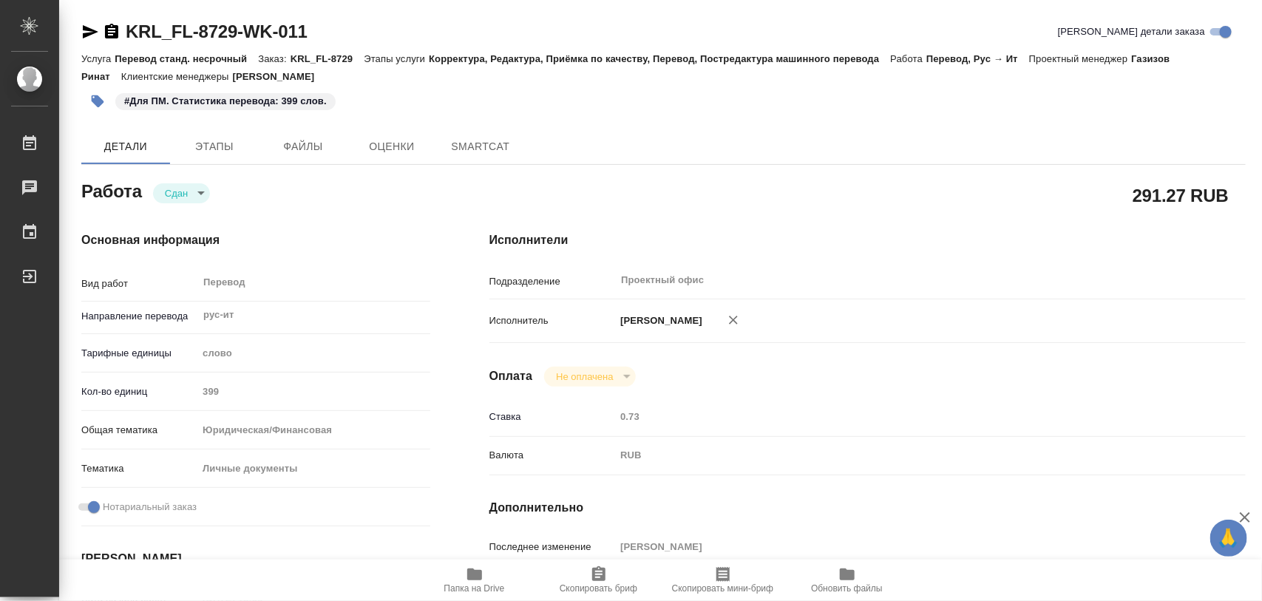
type textarea "x"
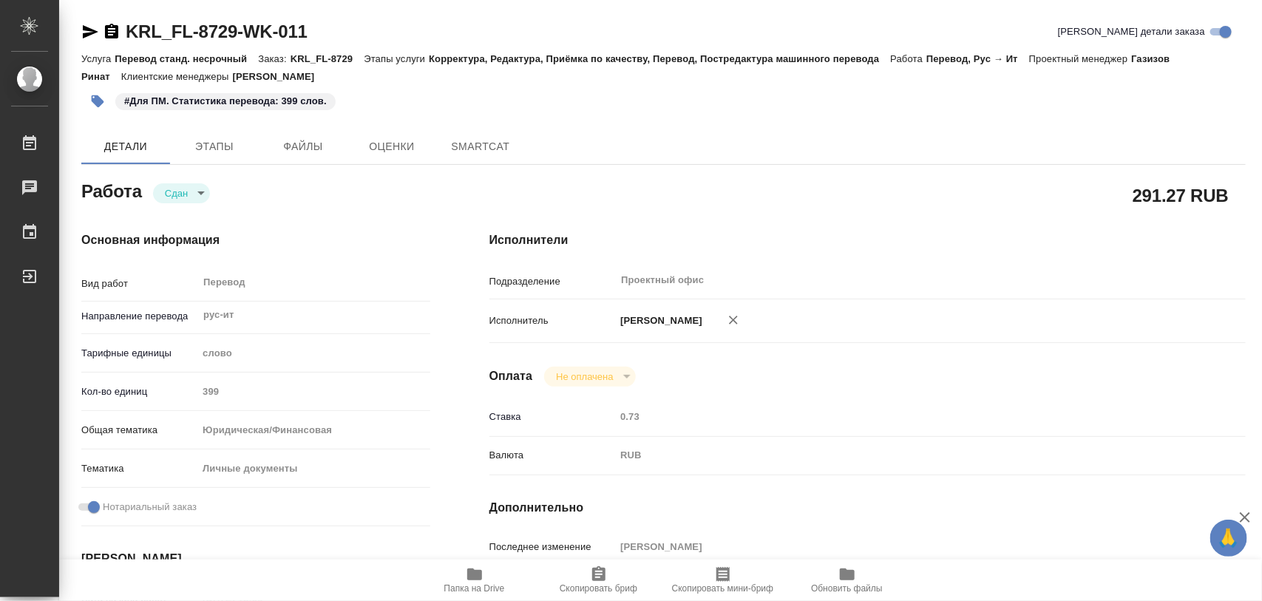
type textarea "x"
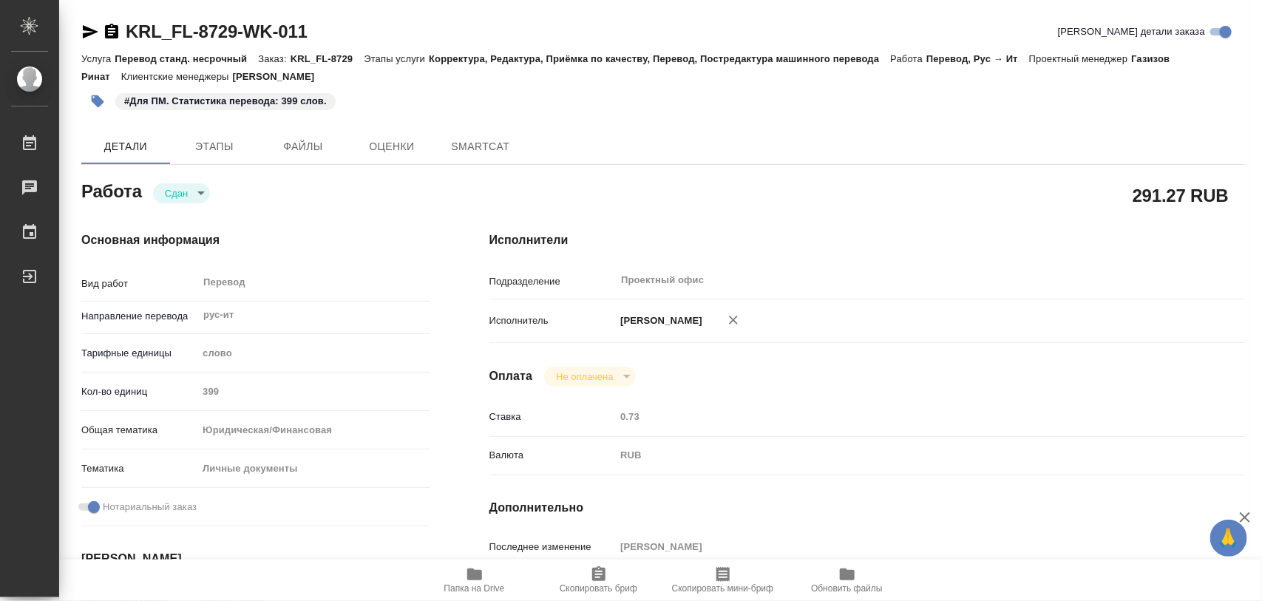
type textarea "x"
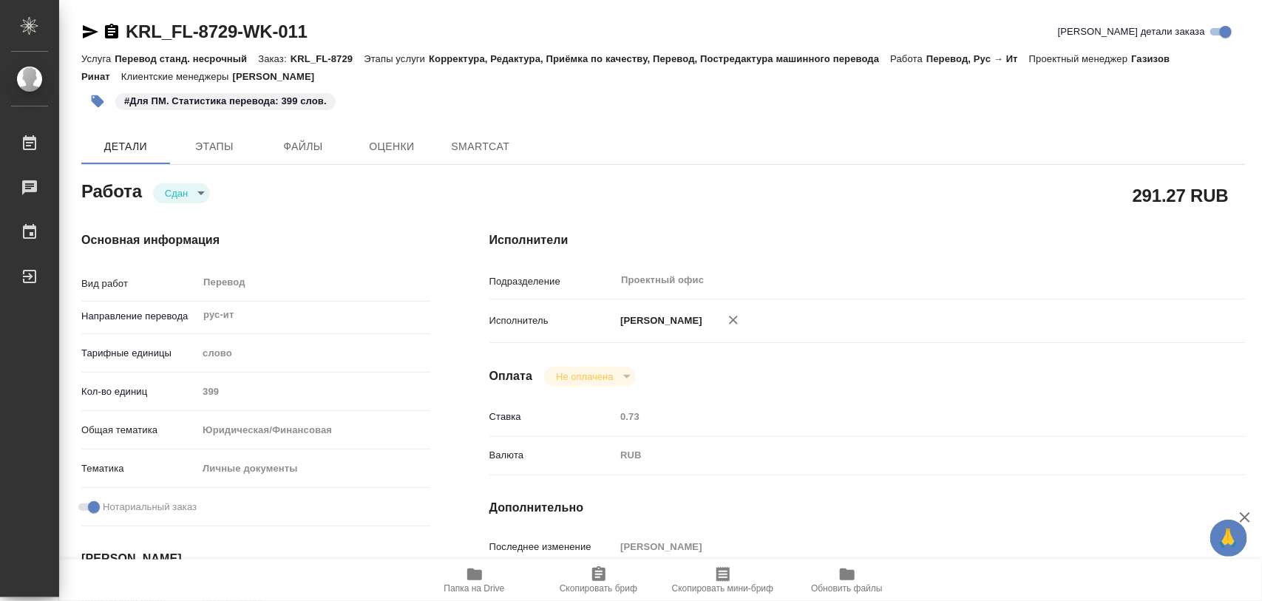
type textarea "x"
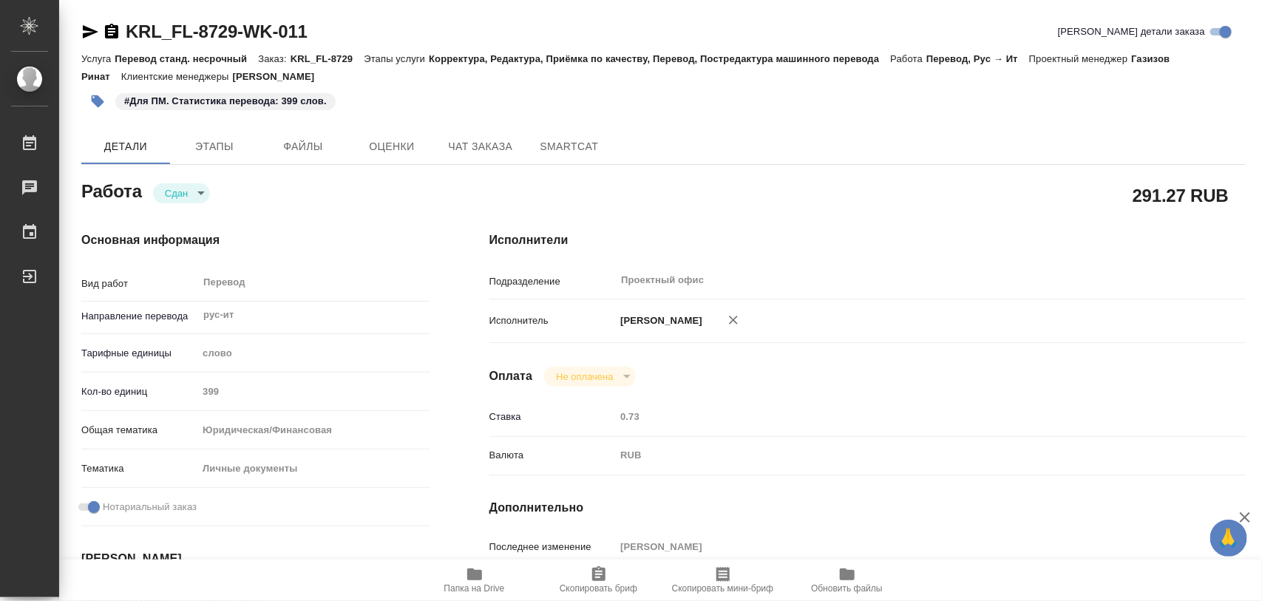
scroll to position [277, 0]
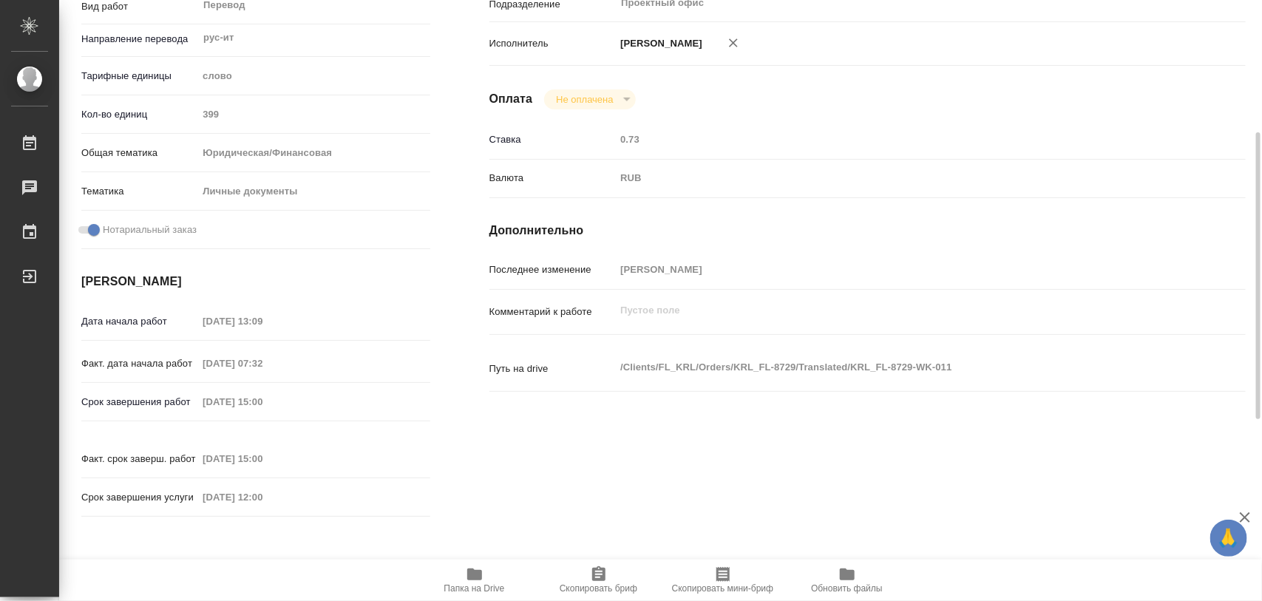
type textarea "x"
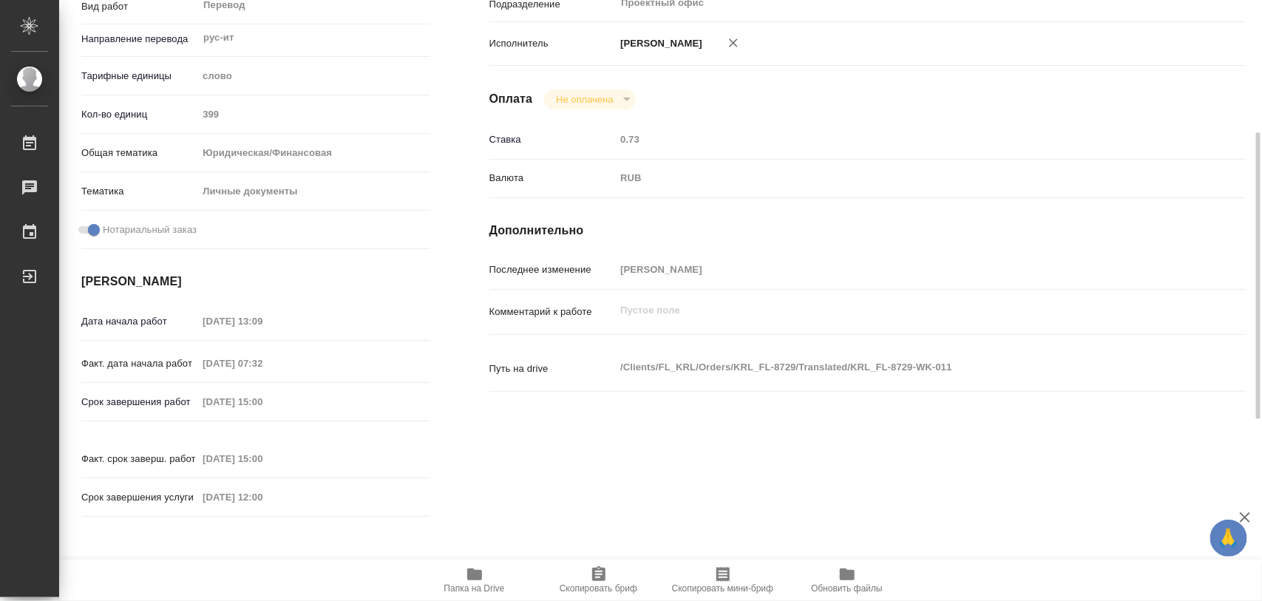
type textarea "x"
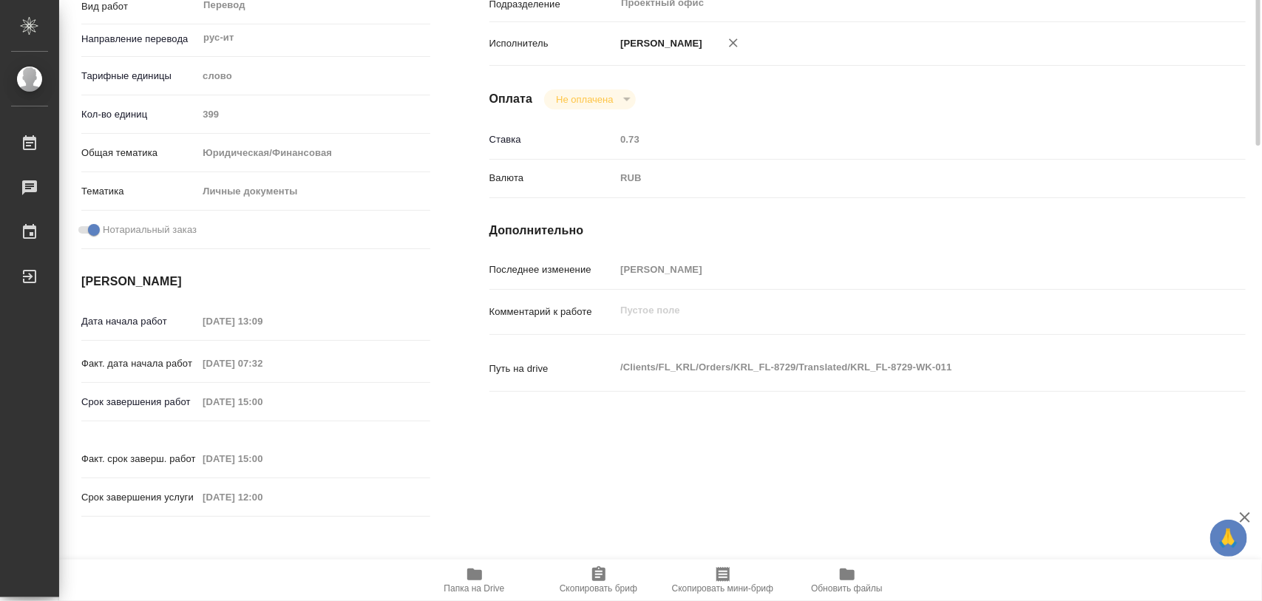
scroll to position [0, 0]
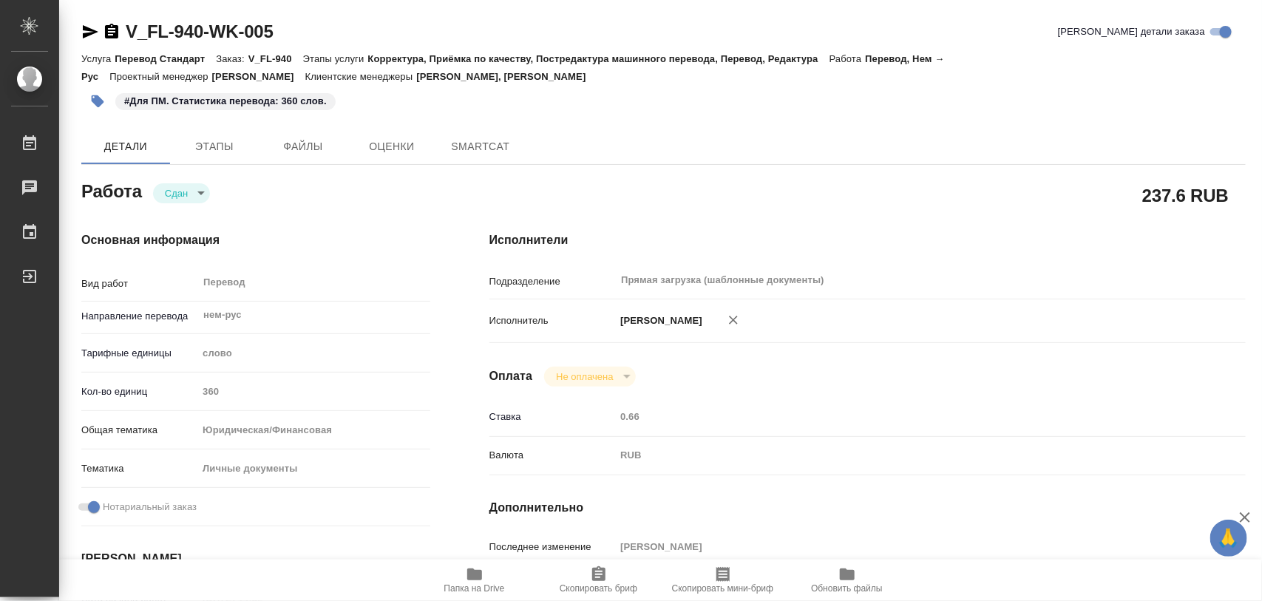
type textarea "x"
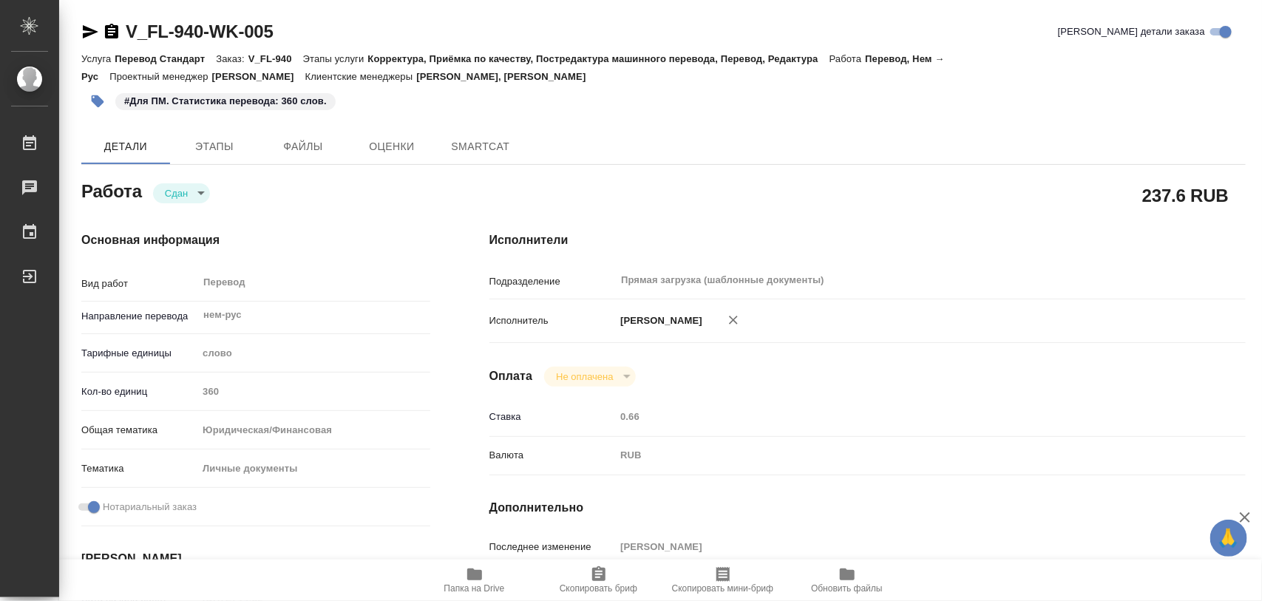
type textarea "x"
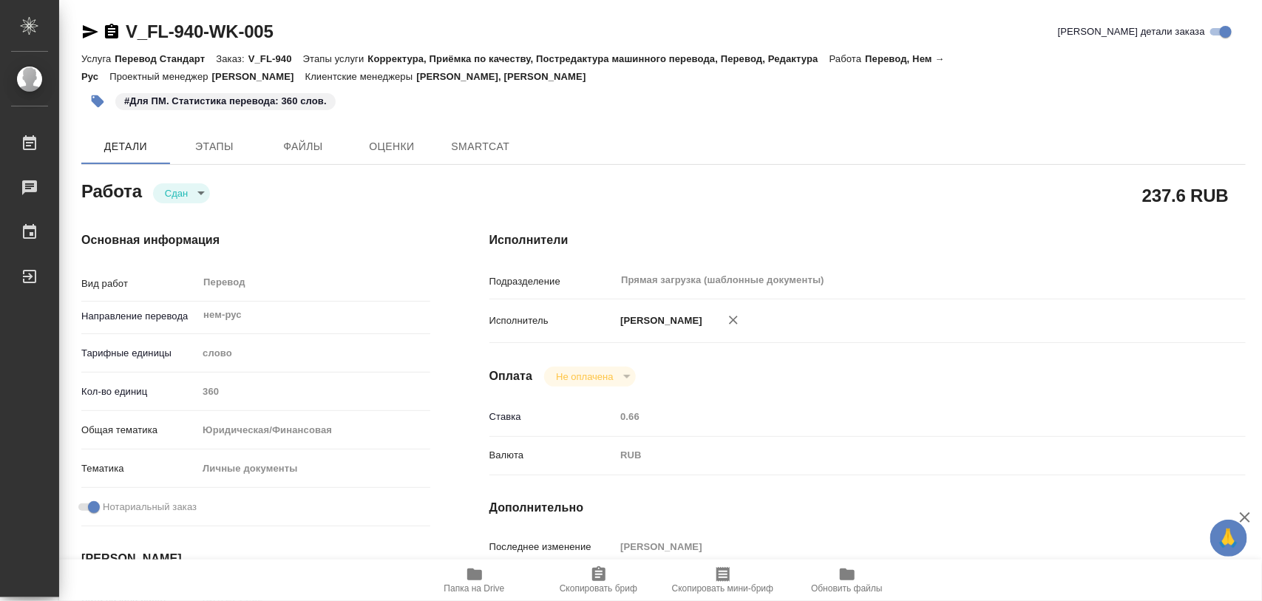
type textarea "x"
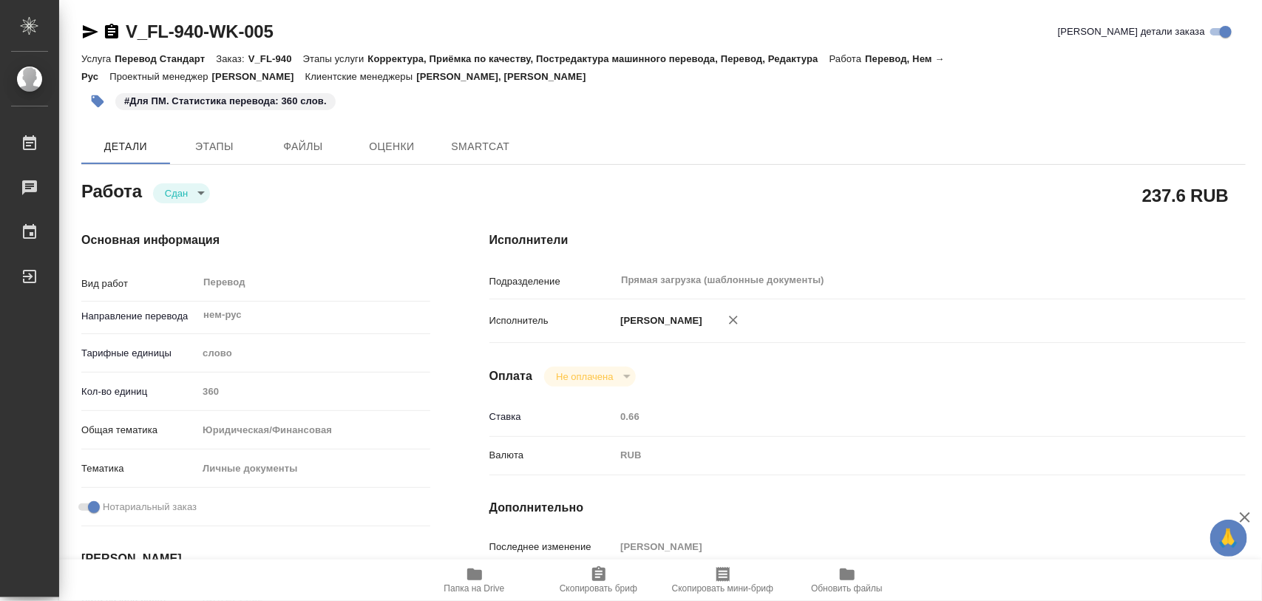
type textarea "x"
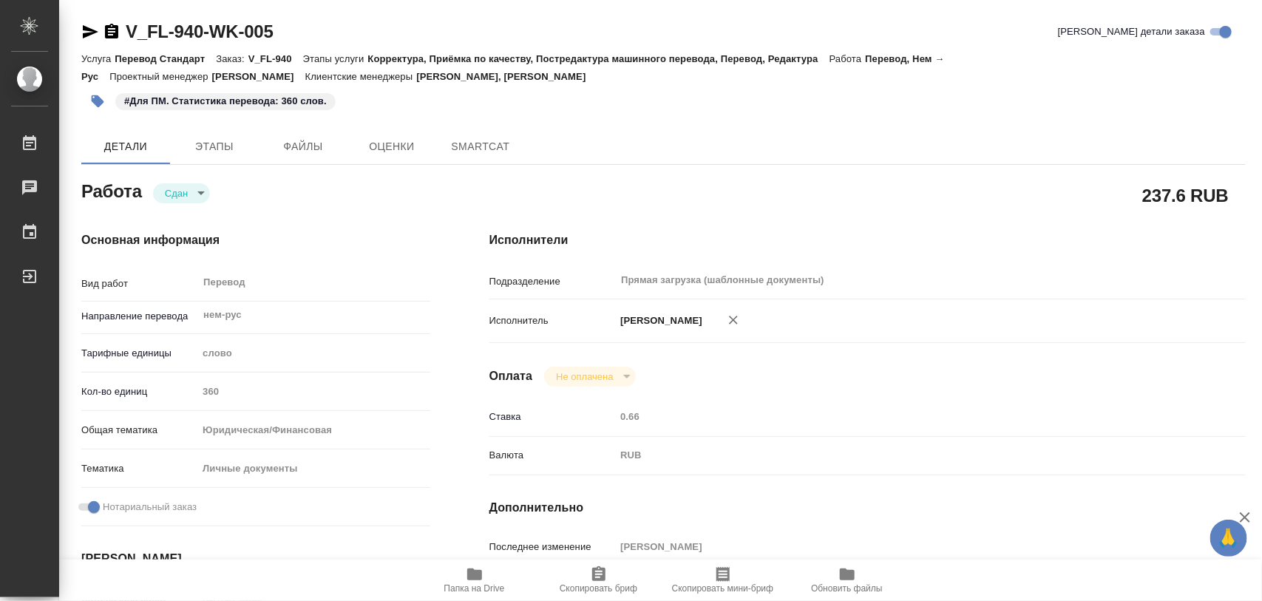
type textarea "x"
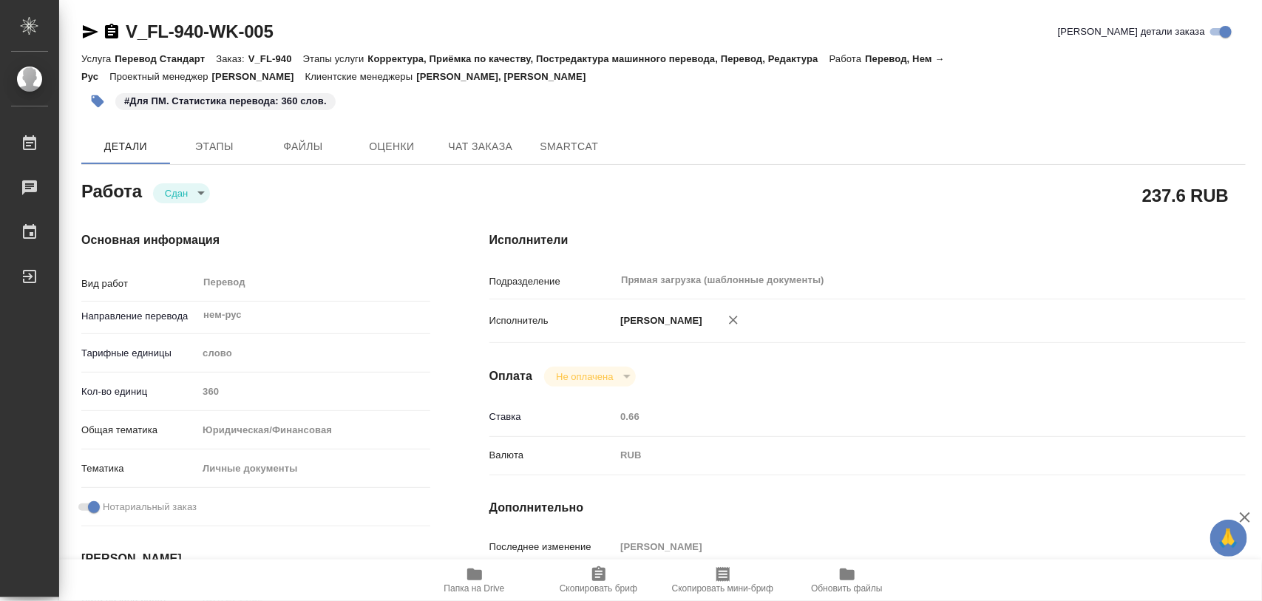
type textarea "x"
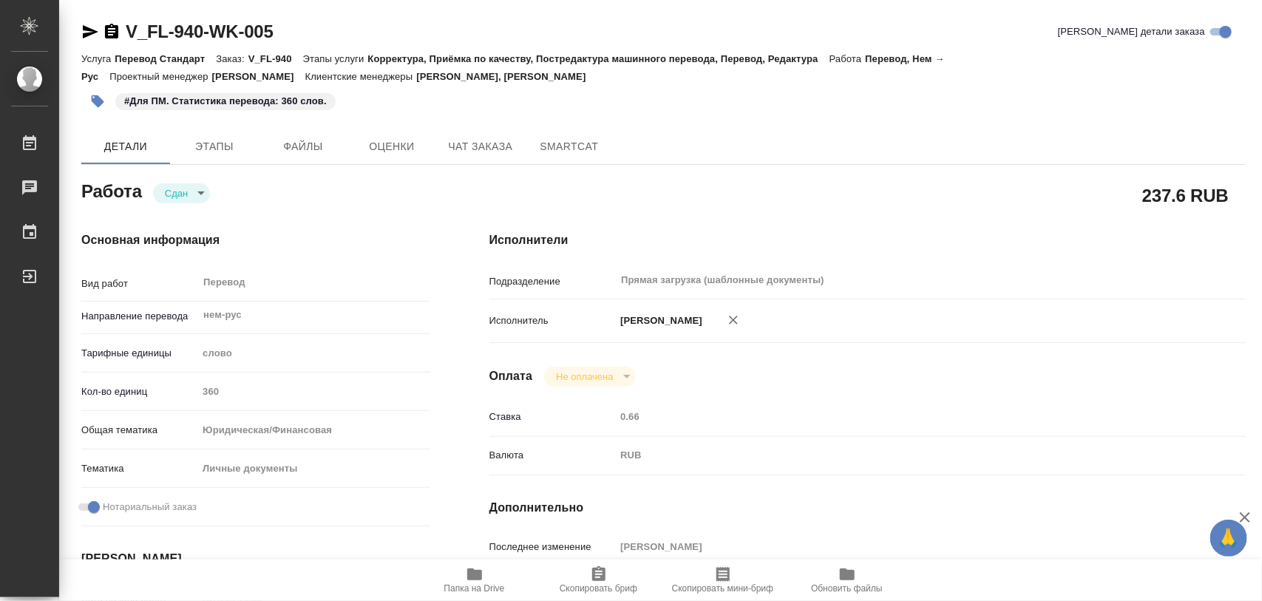
type textarea "x"
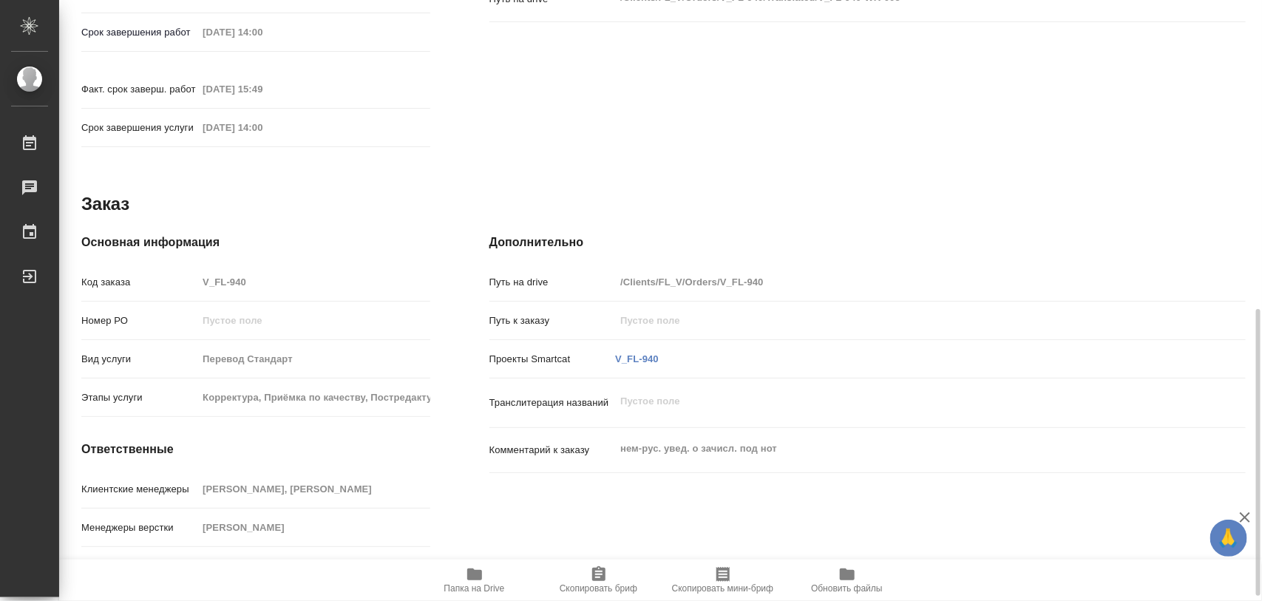
scroll to position [659, 0]
